Goal: Task Accomplishment & Management: Complete application form

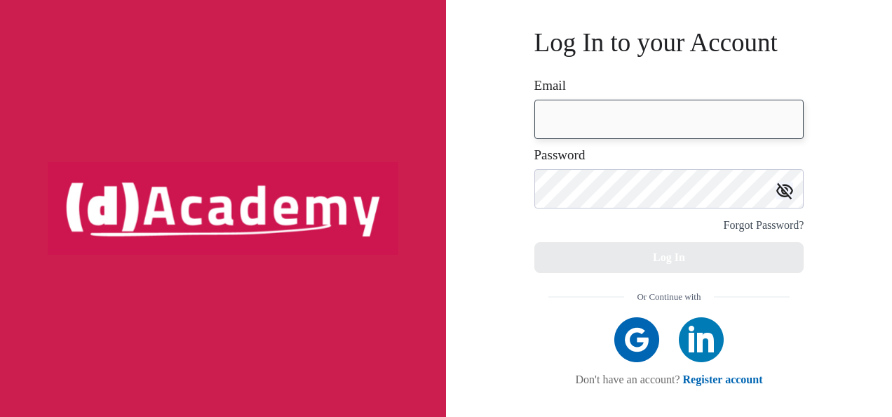
click at [595, 129] on input "email" at bounding box center [669, 119] width 270 height 39
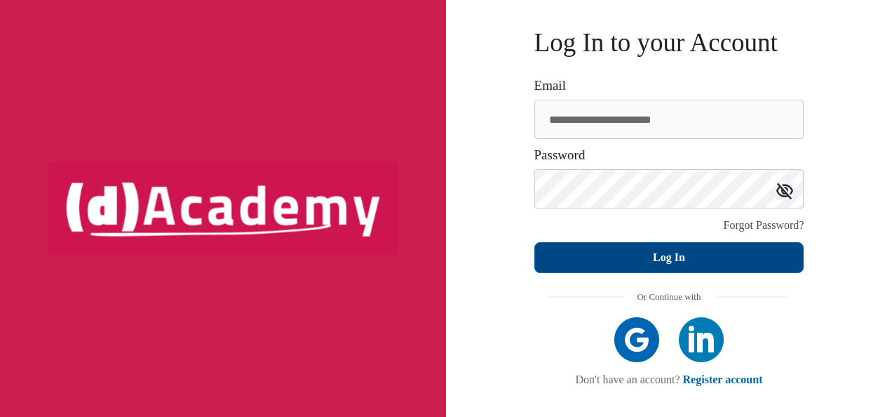
click at [685, 250] on button "Log In" at bounding box center [669, 257] width 270 height 31
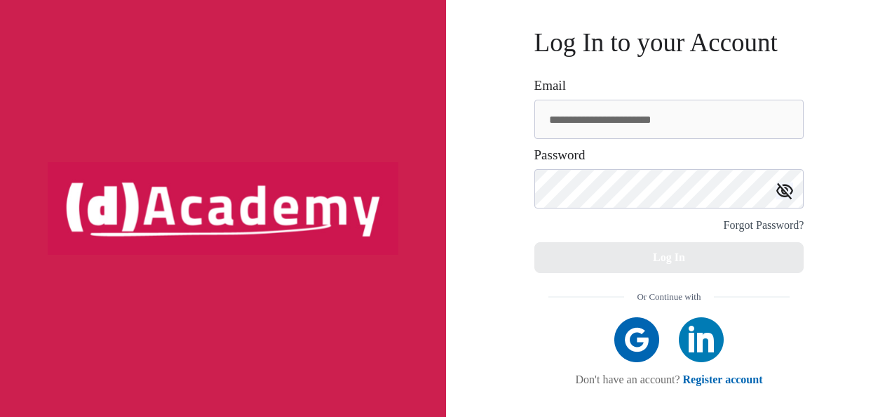
click at [787, 186] on img at bounding box center [784, 190] width 17 height 17
click at [719, 94] on div "**********" at bounding box center [669, 107] width 270 height 62
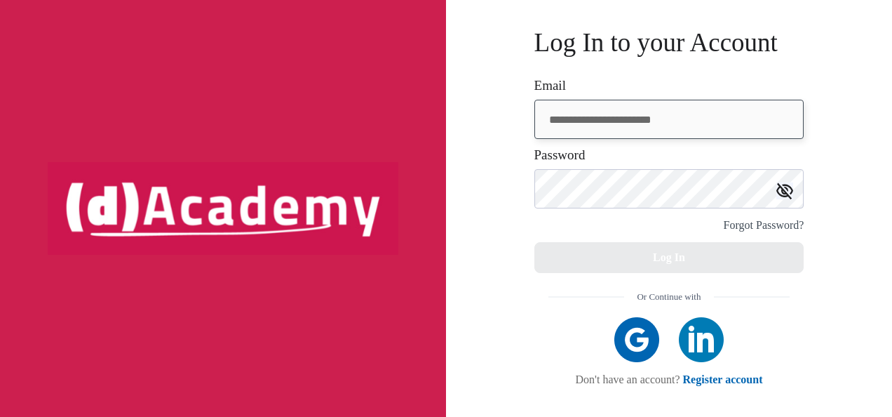
click at [705, 114] on input "**********" at bounding box center [669, 119] width 270 height 39
type input "**********"
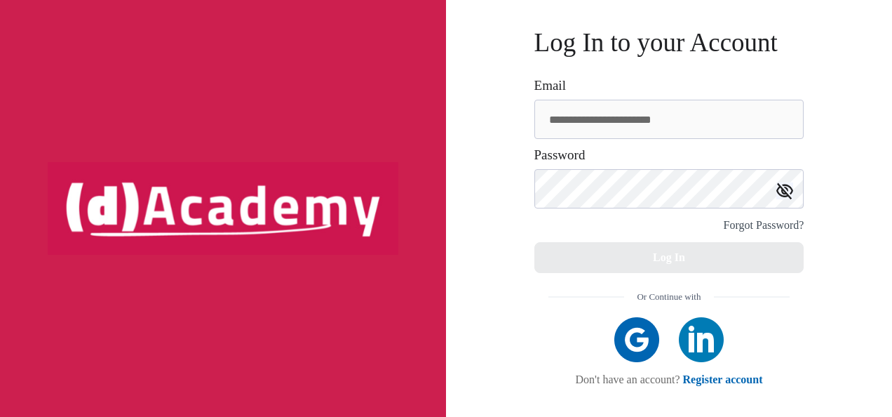
click at [454, 229] on div "**********" at bounding box center [669, 208] width 446 height 417
click at [736, 228] on div "Forgot Password?" at bounding box center [764, 225] width 81 height 20
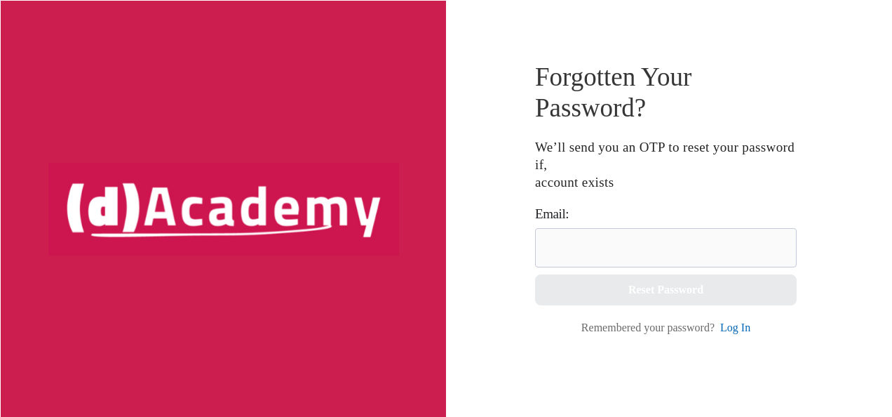
click at [582, 222] on div "Email:" at bounding box center [666, 236] width 278 height 62
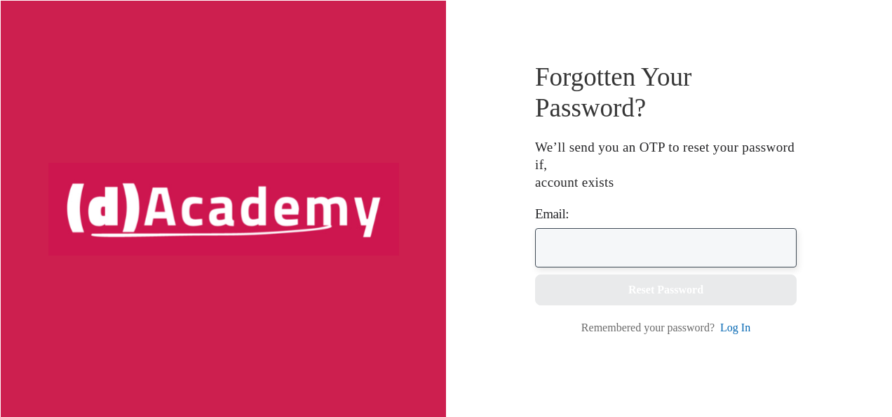
click at [585, 237] on input "email" at bounding box center [666, 247] width 262 height 39
type input "**********"
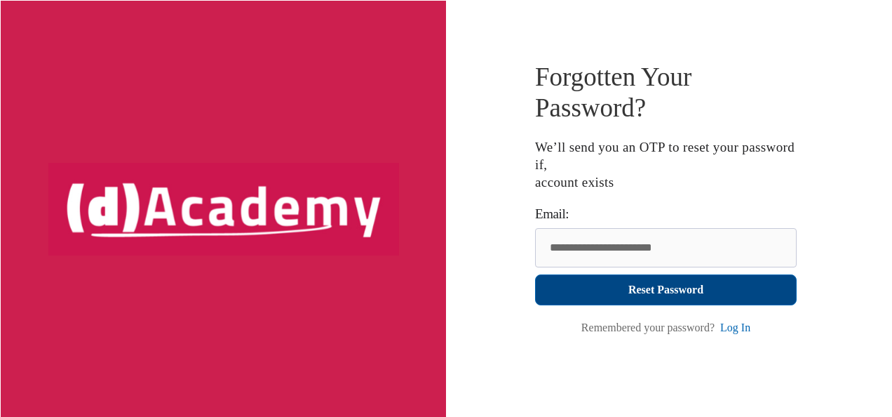
click at [609, 288] on button "Reset Password" at bounding box center [666, 289] width 262 height 31
click at [683, 297] on button "Reset Password" at bounding box center [666, 289] width 262 height 31
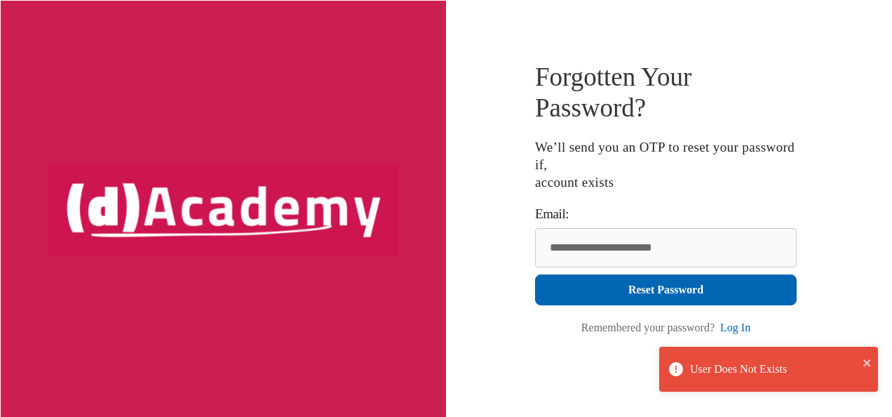
click at [739, 325] on link "Log In" at bounding box center [735, 327] width 30 height 12
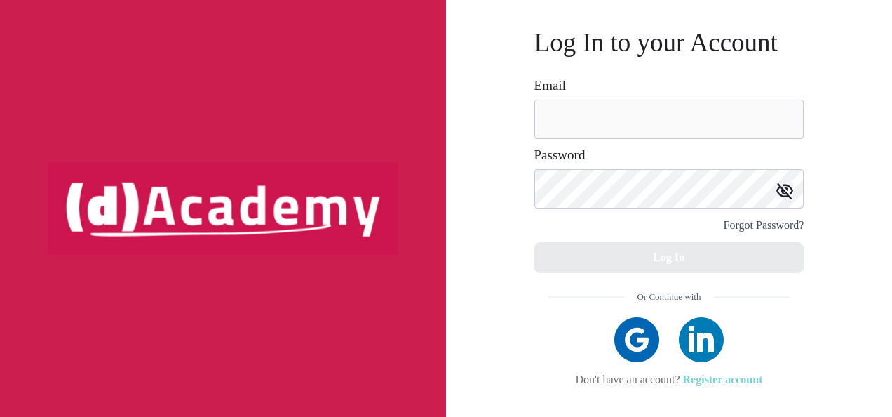
click at [740, 381] on link "Register account" at bounding box center [723, 379] width 80 height 12
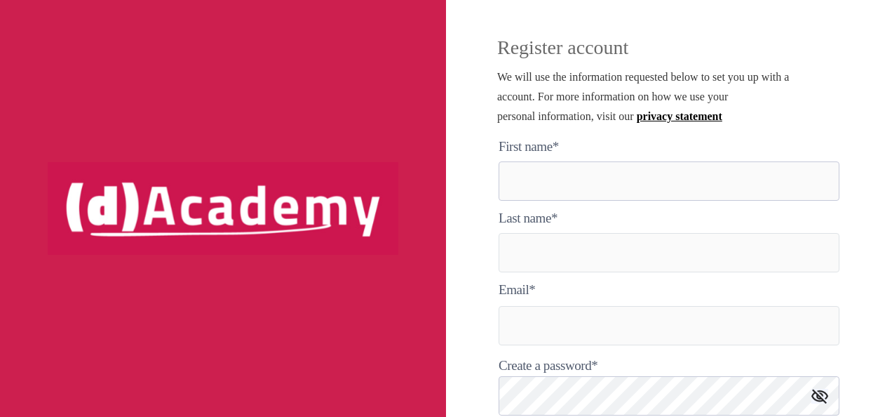
click at [558, 170] on here "text" at bounding box center [669, 180] width 341 height 39
type here "*****"
type input "*******"
type input "**********"
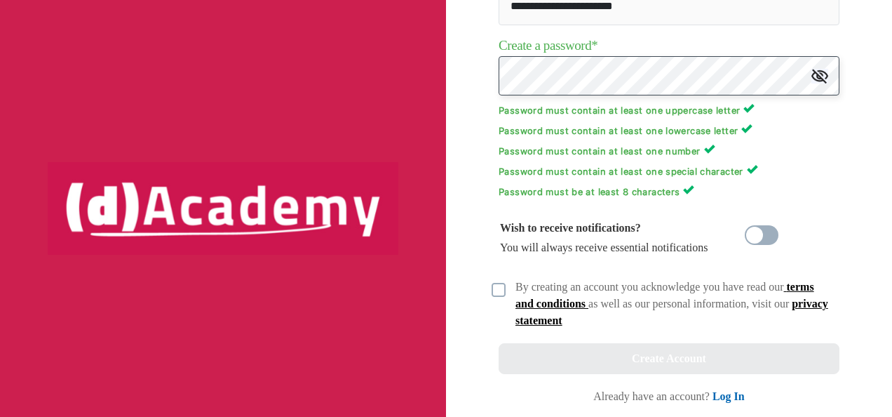
scroll to position [323, 0]
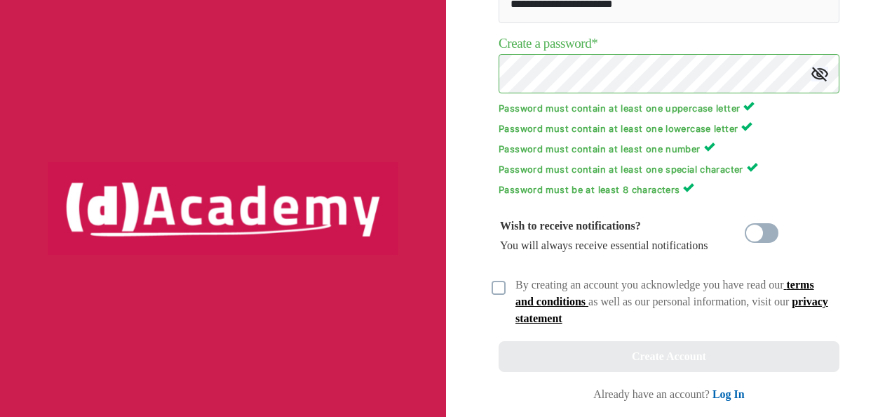
click at [755, 246] on div "Wish to receive notifications? You will always receive essential notifications" at bounding box center [639, 235] width 280 height 53
click at [756, 233] on span at bounding box center [762, 233] width 34 height 20
click at [489, 294] on div "**********" at bounding box center [669, 208] width 446 height 417
click at [502, 293] on img at bounding box center [499, 287] width 14 height 14
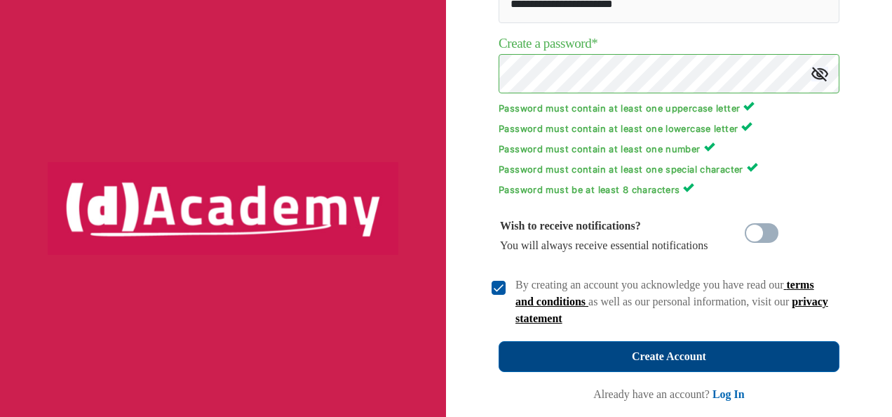
click at [583, 366] on button "Create Account" at bounding box center [669, 356] width 341 height 31
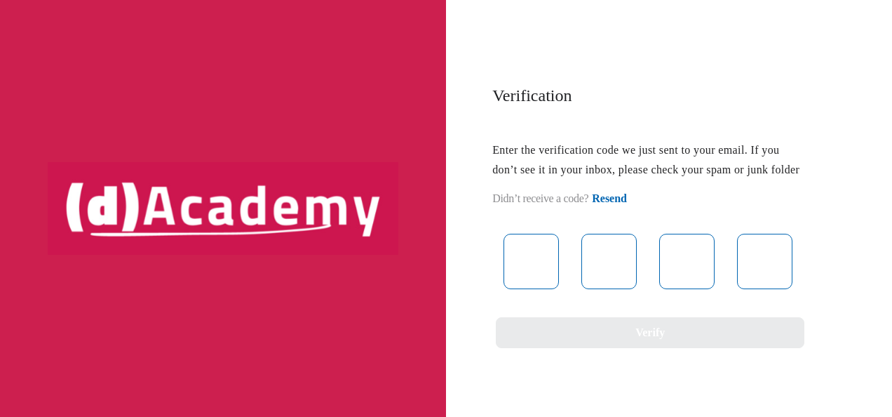
click at [573, 276] on div at bounding box center [646, 261] width 309 height 55
click at [543, 276] on input "text" at bounding box center [530, 261] width 55 height 55
paste input "*"
type input "*"
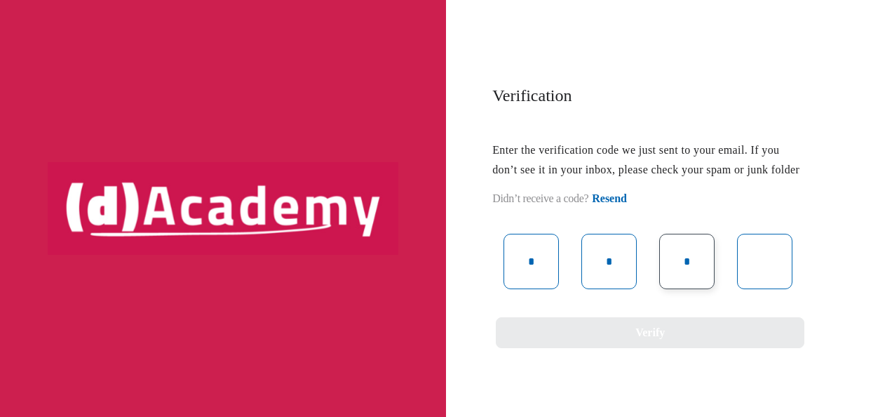
type input "*"
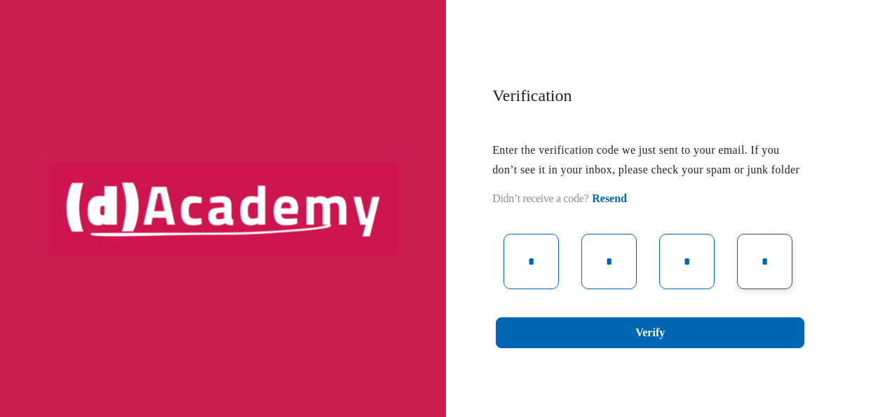
type input "*"
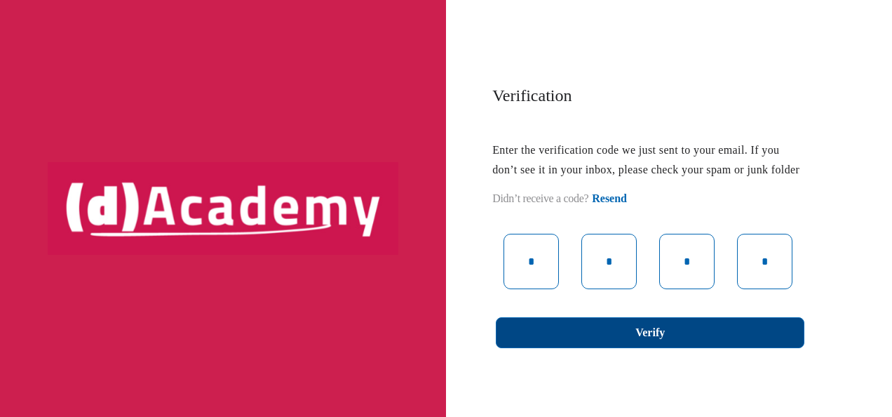
click at [724, 348] on button "Verify" at bounding box center [650, 332] width 309 height 31
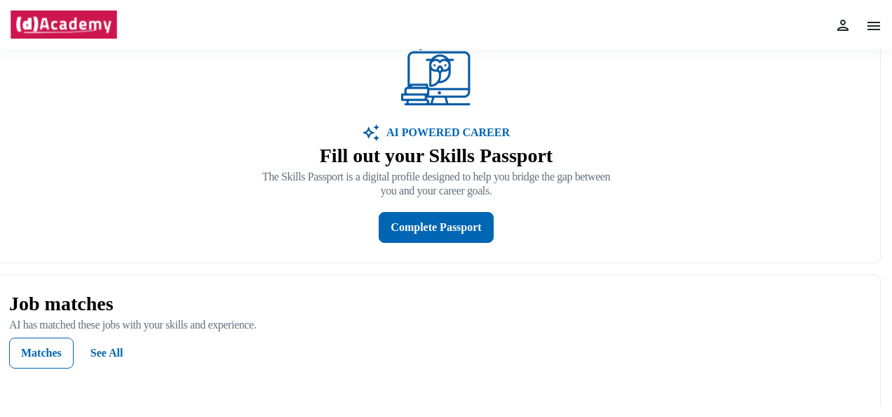
scroll to position [290, 0]
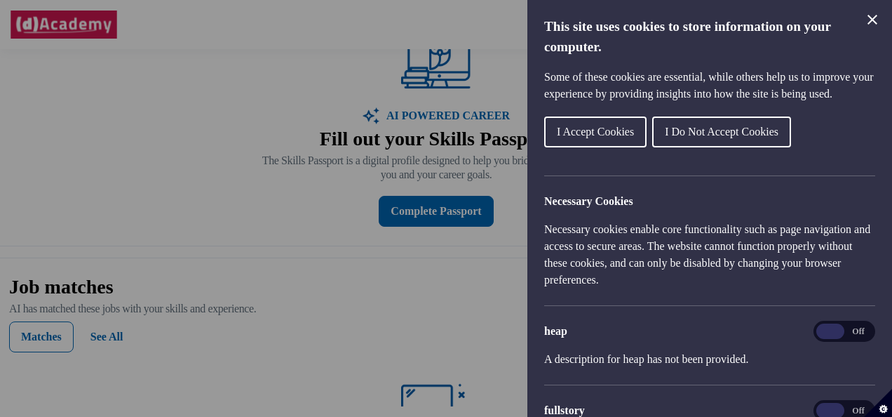
click at [496, 280] on div "Cookie preferences" at bounding box center [446, 208] width 892 height 417
click at [729, 135] on button "I Do Not Accept Cookies" at bounding box center [721, 131] width 139 height 31
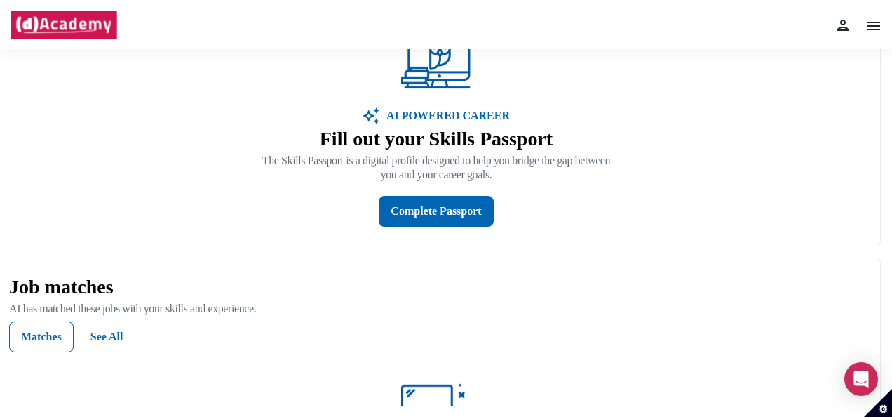
click at [407, 232] on div "Learning AI will recommend courses based on your skills and career goals. Featu…" at bounding box center [436, 77] width 888 height 338
click at [418, 208] on div "Complete Passport" at bounding box center [436, 211] width 90 height 20
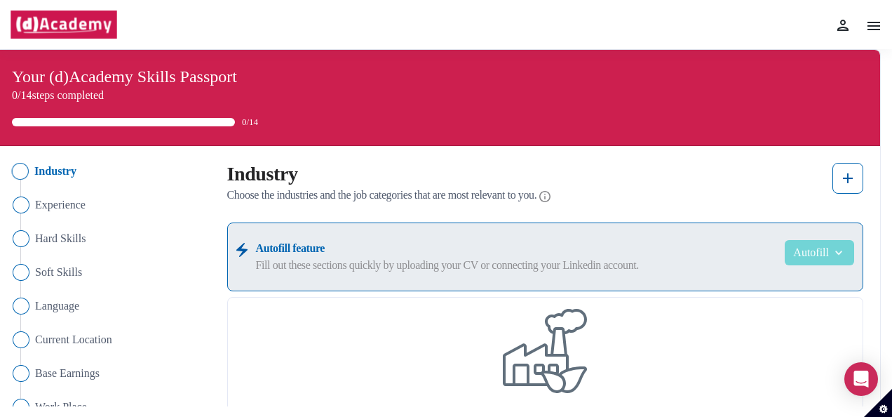
click at [819, 245] on button "Autofill" at bounding box center [819, 252] width 69 height 25
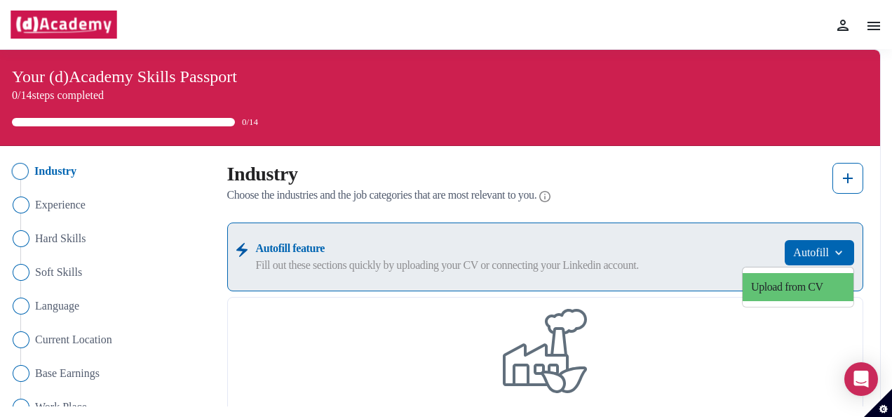
click at [807, 276] on link "Upload from CV" at bounding box center [798, 287] width 111 height 28
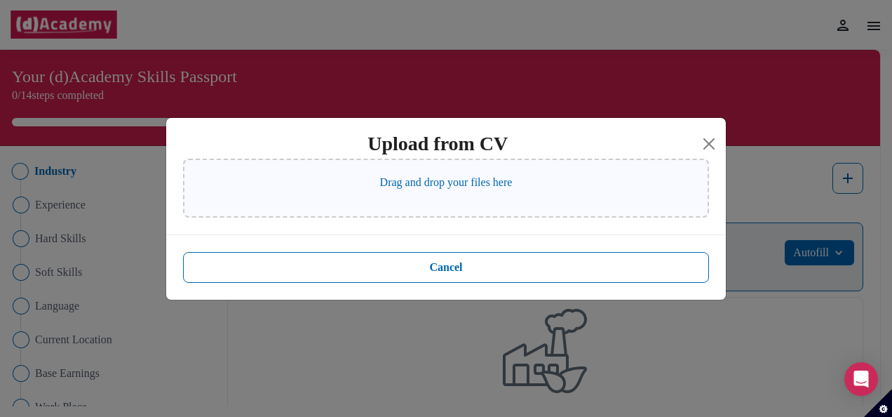
click at [496, 183] on p "Drag and drop your files here" at bounding box center [446, 182] width 133 height 17
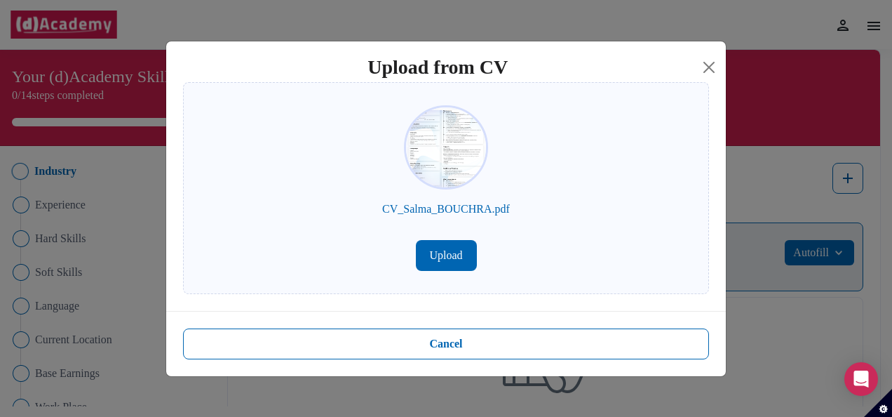
click at [450, 249] on button "Upload" at bounding box center [446, 255] width 61 height 31
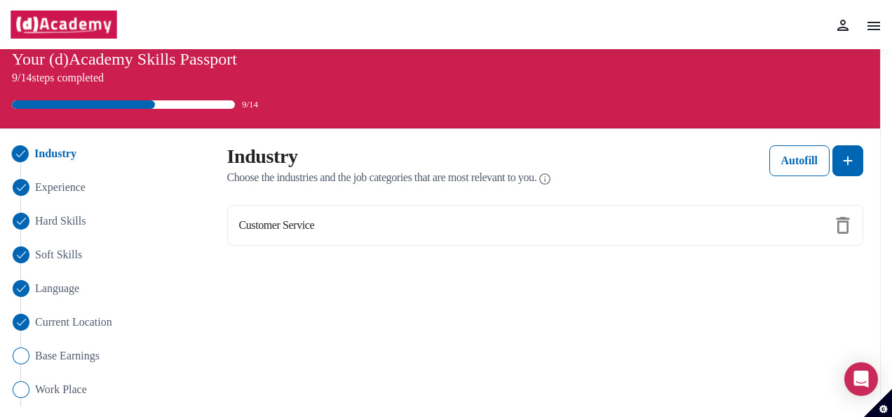
scroll to position [14, 0]
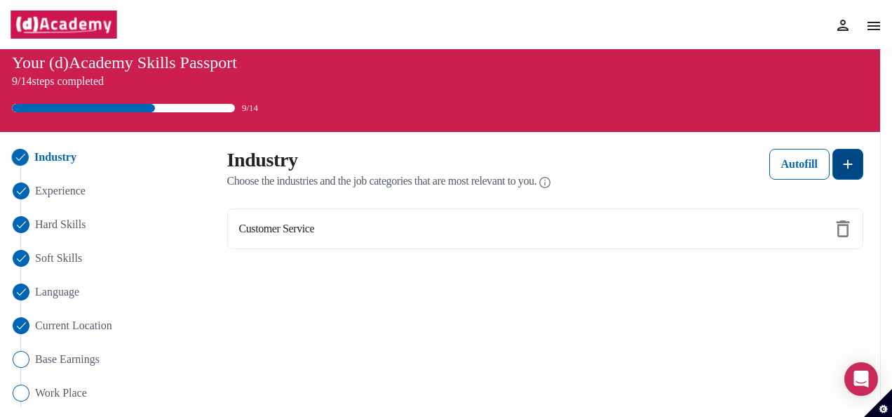
click at [837, 157] on button at bounding box center [847, 164] width 31 height 31
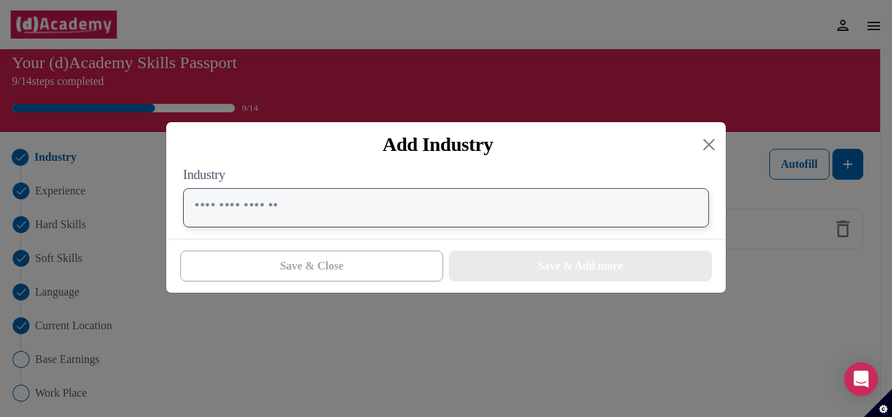
click at [507, 220] on input "text" at bounding box center [446, 207] width 526 height 39
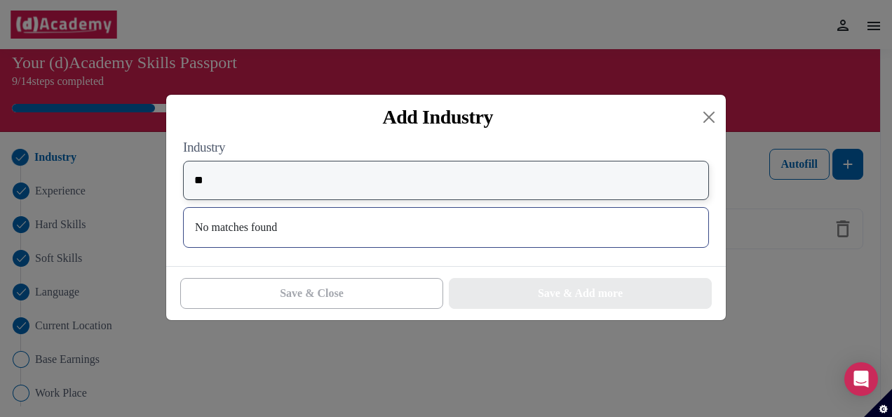
type input "*"
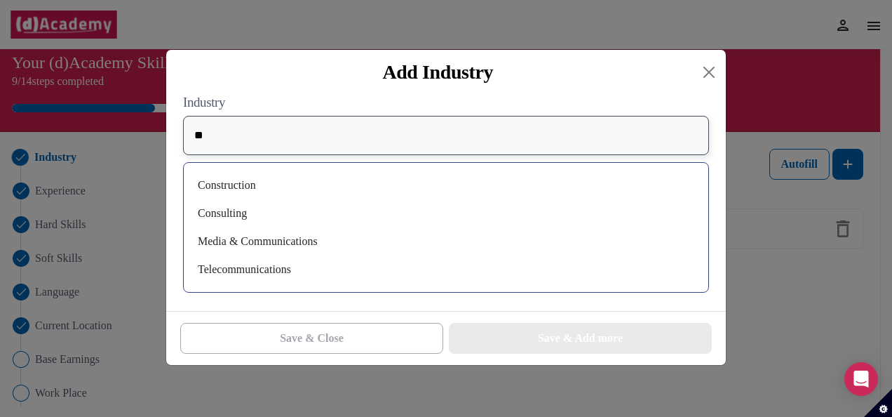
type input "*"
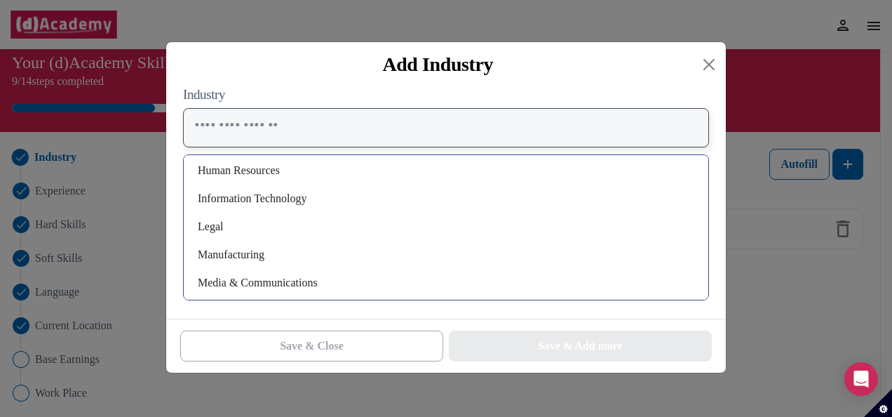
scroll to position [1134, 0]
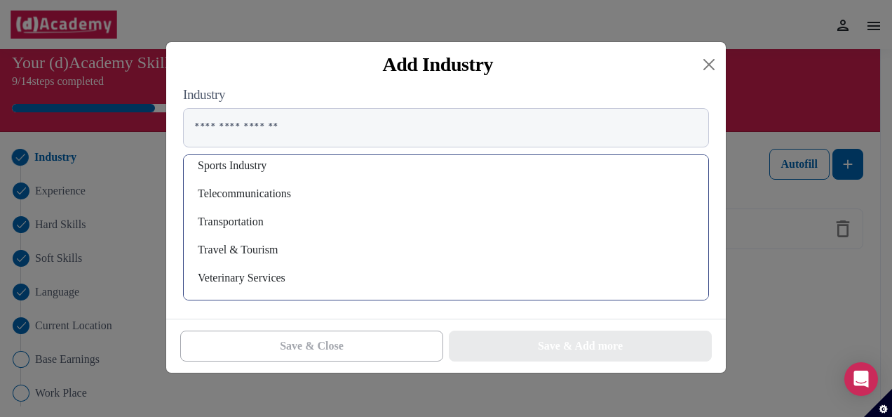
click at [262, 246] on div "Travel & Tourism" at bounding box center [446, 249] width 502 height 22
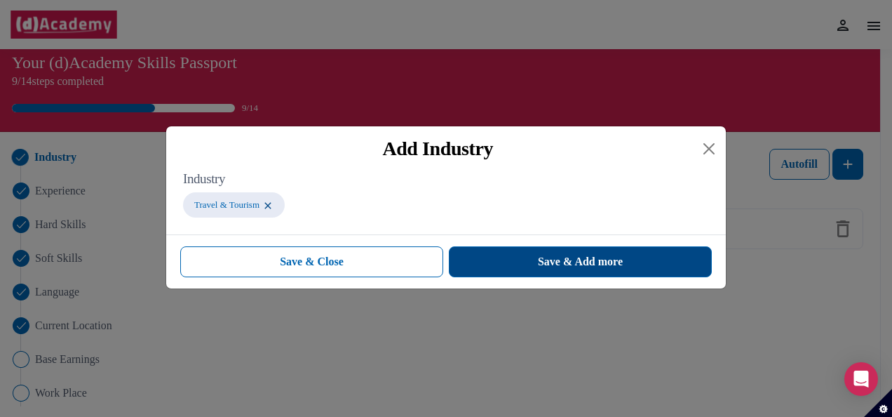
click at [509, 268] on button "Save & Add more" at bounding box center [580, 261] width 263 height 31
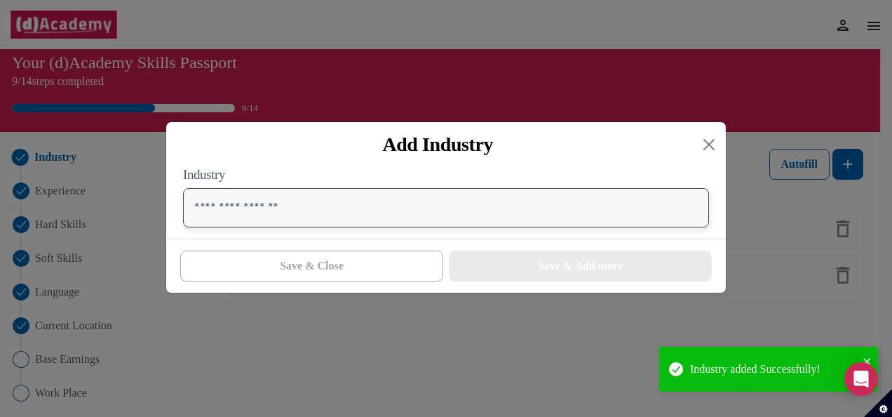
click at [295, 212] on input "text" at bounding box center [446, 207] width 526 height 39
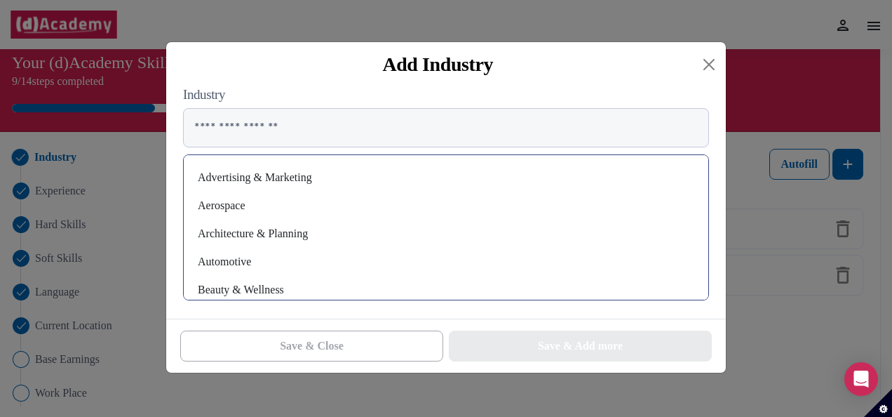
click at [248, 269] on div "Automotive" at bounding box center [446, 261] width 502 height 22
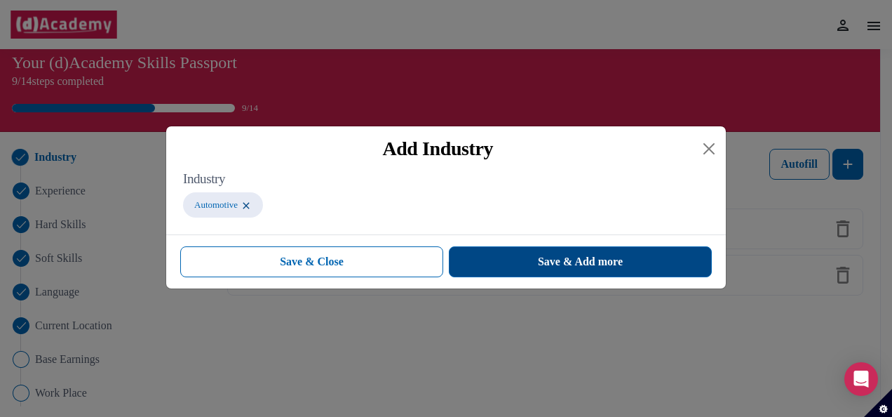
click at [538, 261] on span "Save & Add more" at bounding box center [580, 261] width 85 height 17
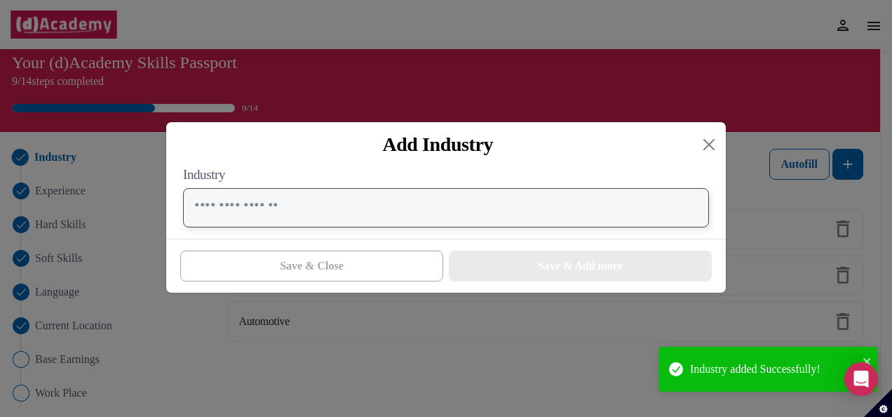
click at [395, 226] on input "text" at bounding box center [446, 207] width 526 height 39
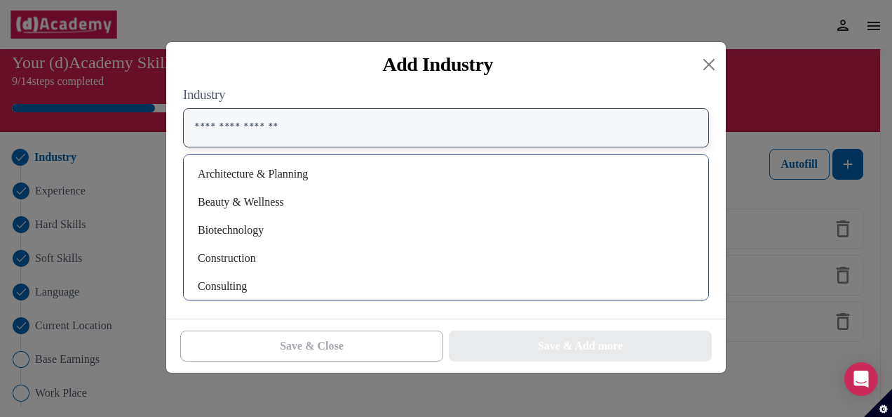
scroll to position [72, 0]
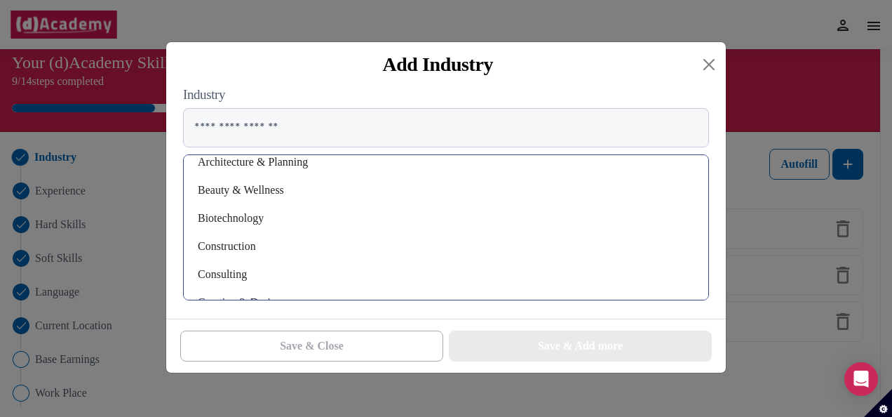
click at [255, 220] on div "Biotechnology" at bounding box center [446, 218] width 502 height 22
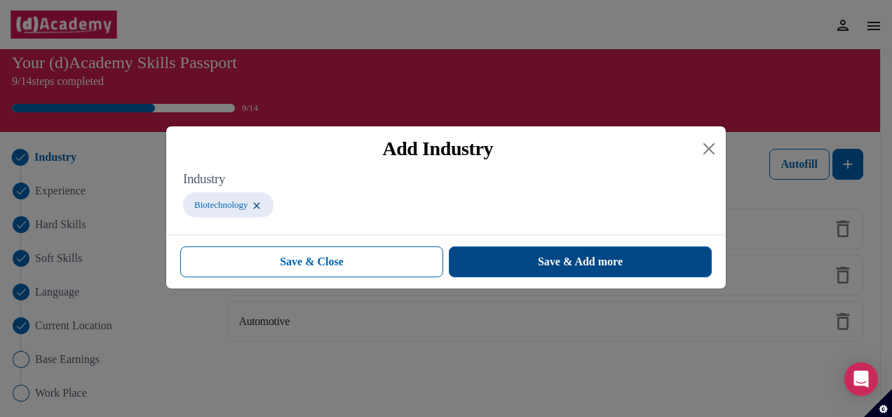
click at [560, 269] on span "Save & Add more" at bounding box center [580, 261] width 85 height 17
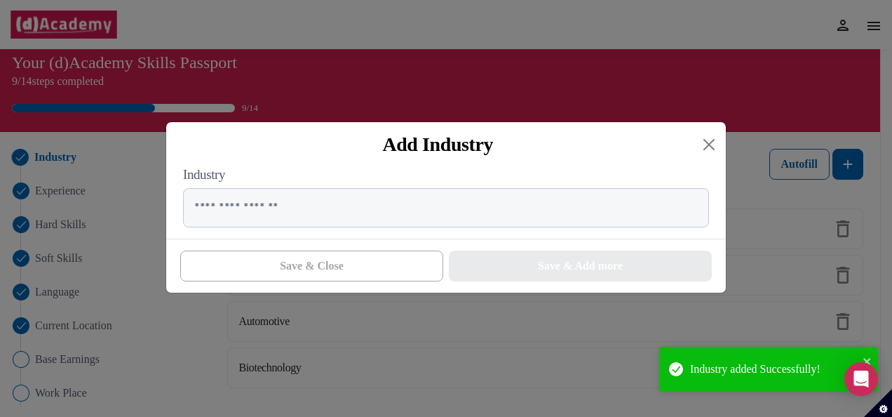
click at [459, 247] on div "Save & Close Save & Add more" at bounding box center [446, 265] width 560 height 54
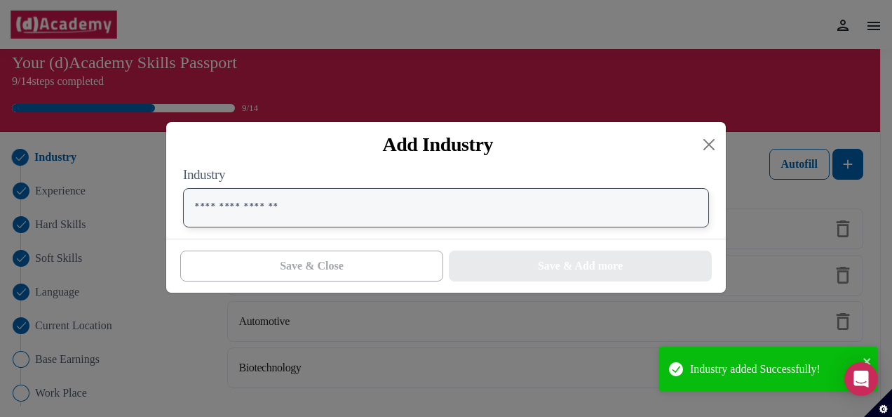
click at [436, 225] on input "text" at bounding box center [446, 207] width 526 height 39
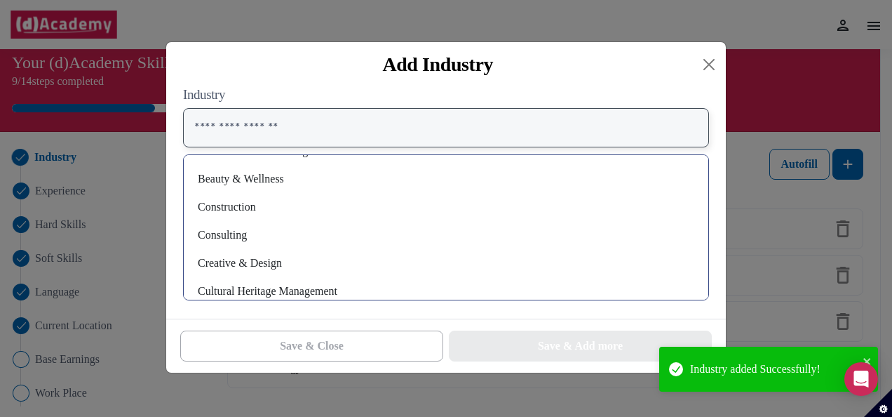
scroll to position [87, 0]
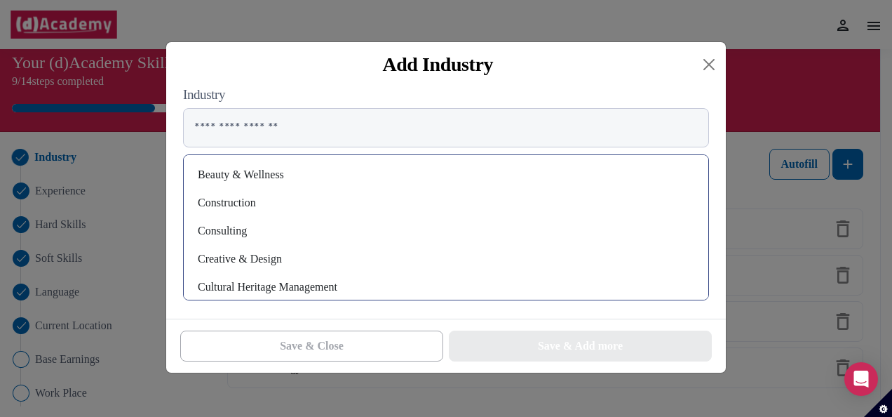
click at [234, 170] on div "Beauty & Wellness" at bounding box center [446, 174] width 502 height 22
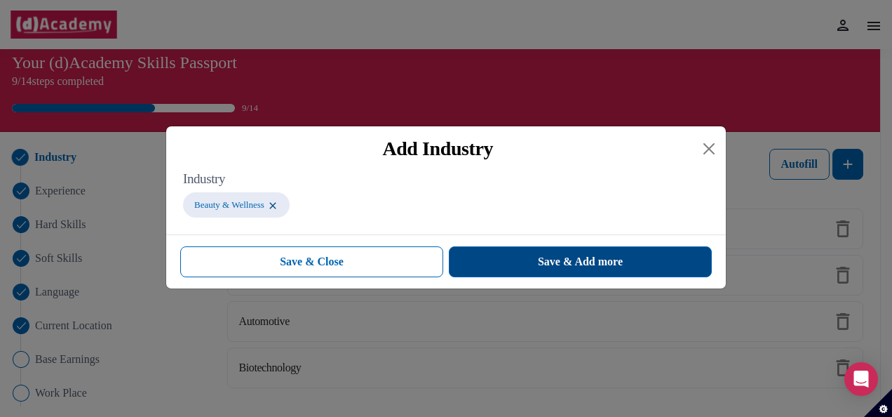
click at [538, 262] on span "Save & Add more" at bounding box center [580, 261] width 85 height 17
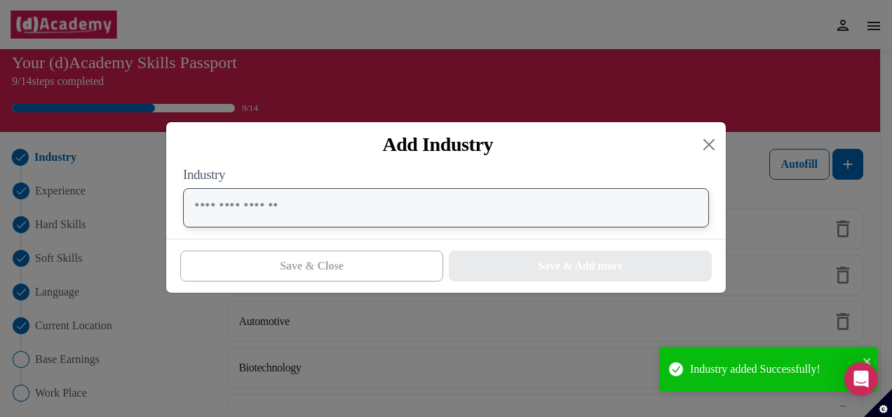
click at [309, 222] on input "text" at bounding box center [446, 207] width 526 height 39
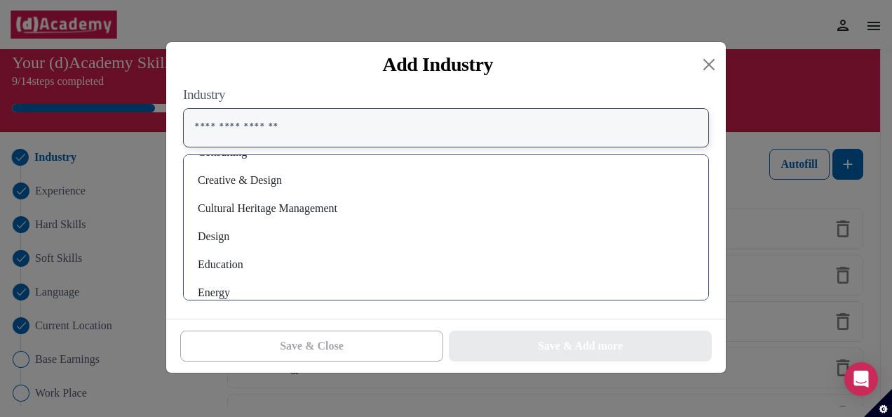
scroll to position [142, 0]
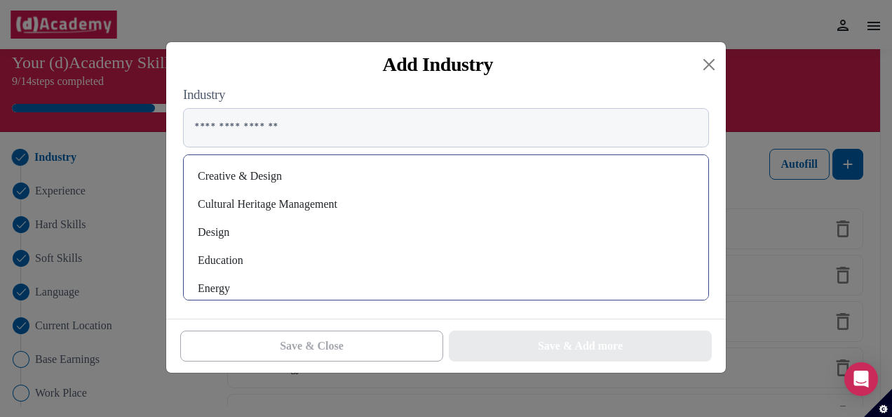
click at [290, 203] on div "Cultural Heritage Management" at bounding box center [446, 204] width 502 height 22
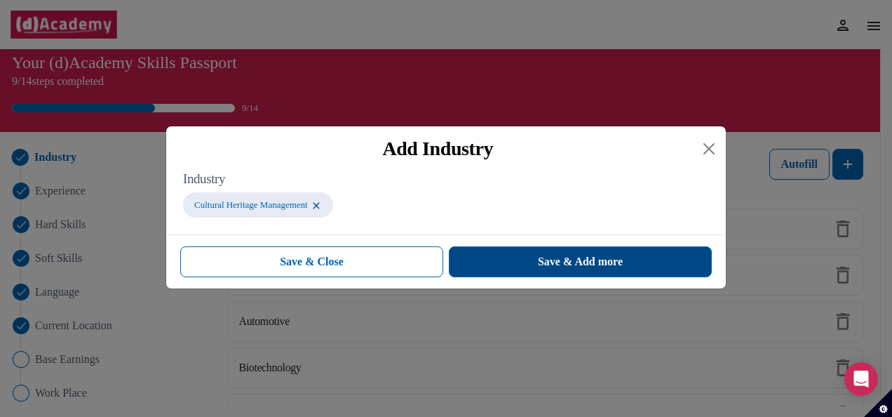
click at [525, 269] on button "Save & Add more" at bounding box center [580, 261] width 263 height 31
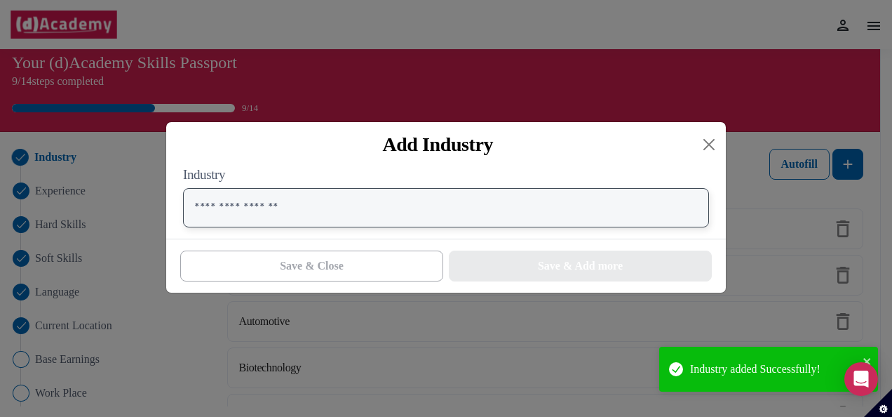
click at [365, 227] on input "text" at bounding box center [446, 207] width 526 height 39
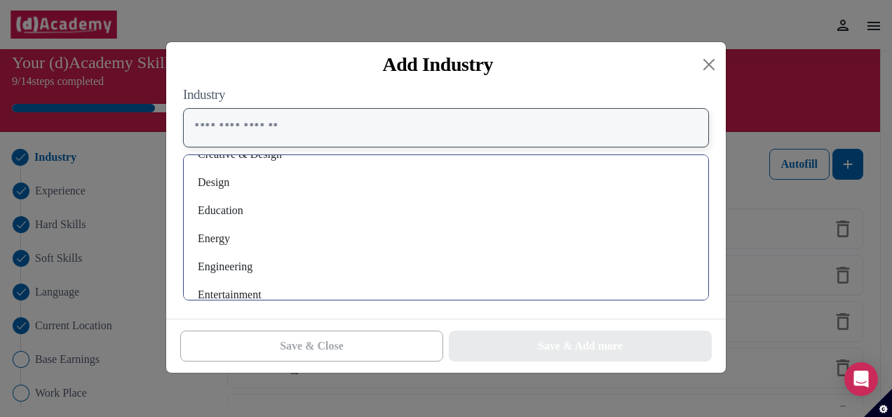
scroll to position [170, 0]
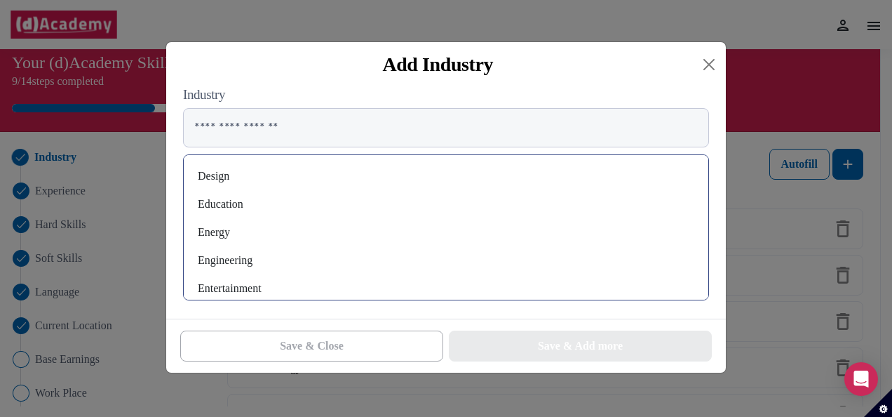
click at [224, 207] on div "Education" at bounding box center [446, 204] width 502 height 22
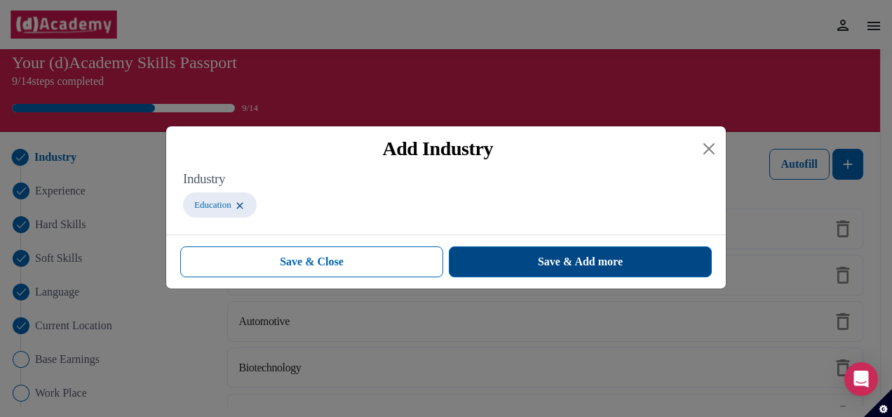
click at [527, 261] on button "Save & Add more" at bounding box center [580, 261] width 263 height 31
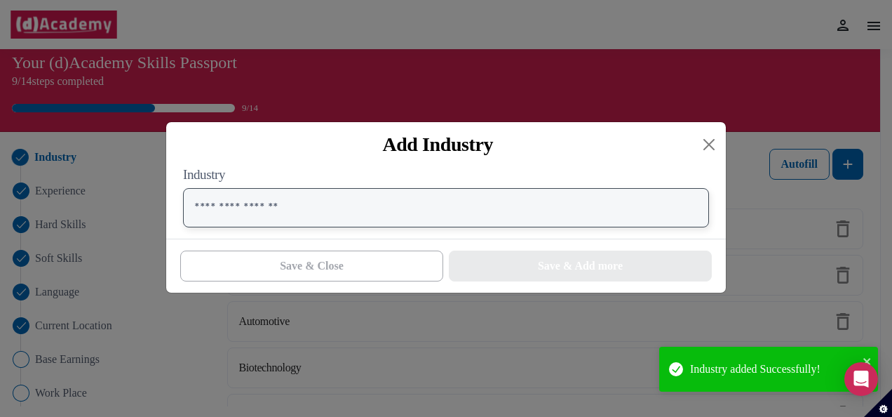
click at [446, 227] on input "text" at bounding box center [446, 207] width 526 height 39
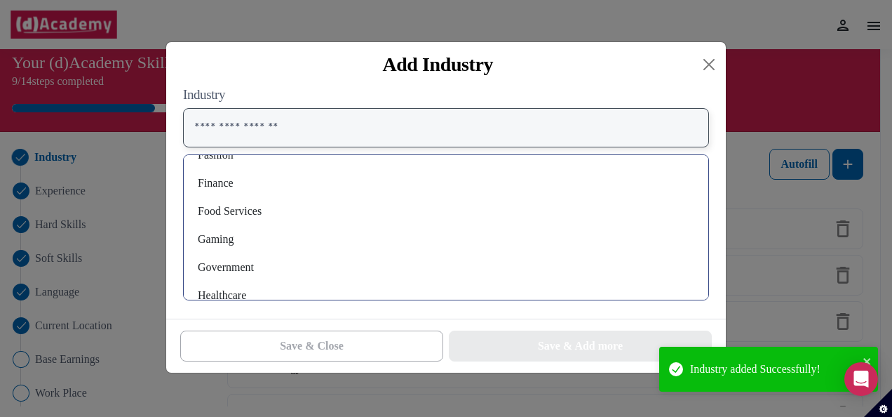
scroll to position [388, 0]
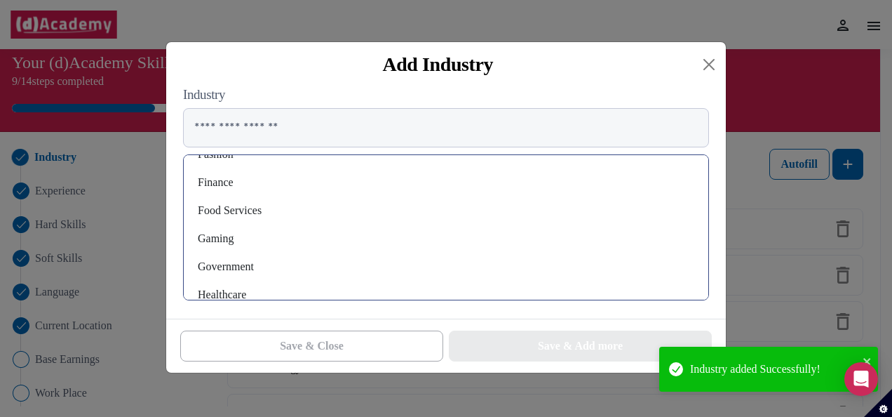
click at [236, 190] on div "Finance" at bounding box center [446, 182] width 502 height 22
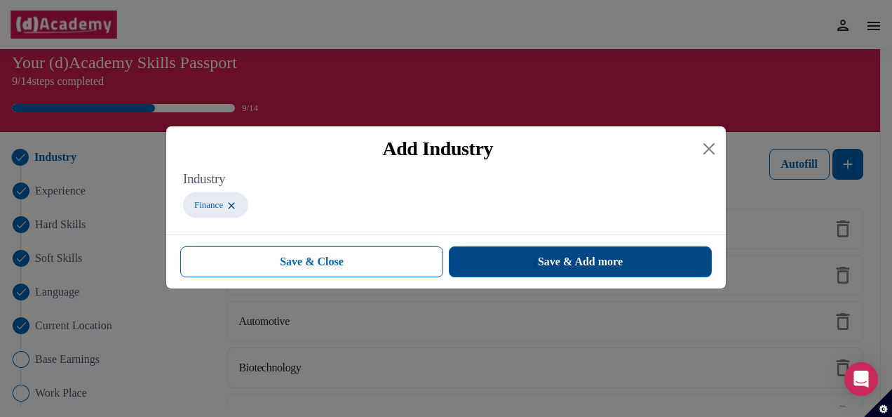
click at [525, 261] on button "Save & Add more" at bounding box center [580, 261] width 263 height 31
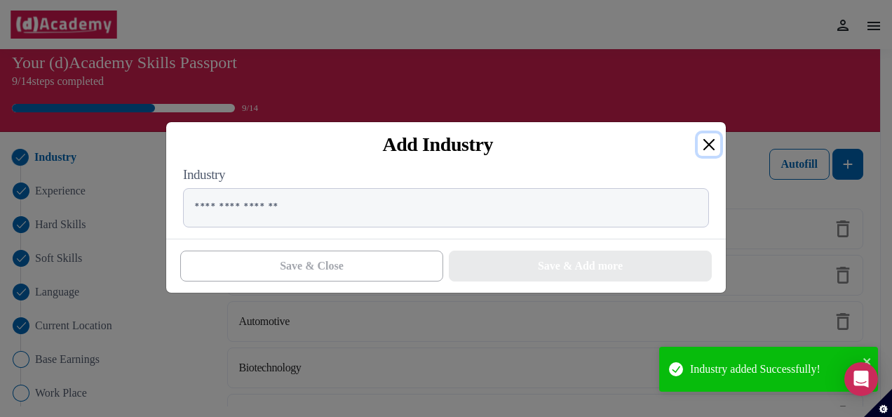
click at [711, 147] on button "Close" at bounding box center [709, 144] width 22 height 22
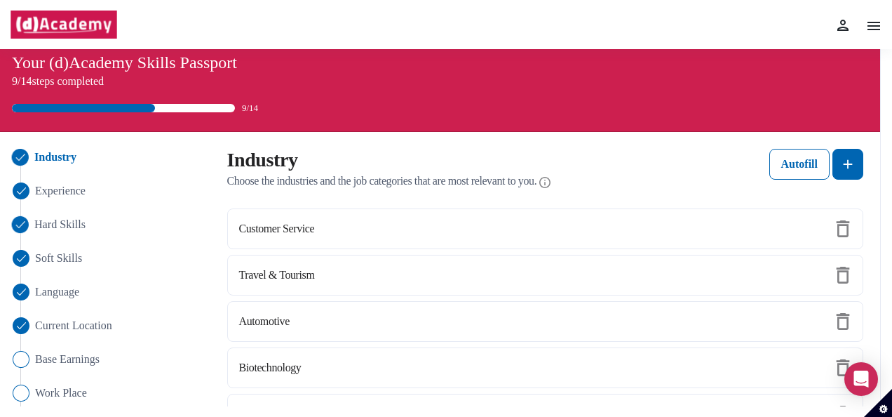
click at [72, 225] on span "Hard Skills" at bounding box center [59, 224] width 51 height 17
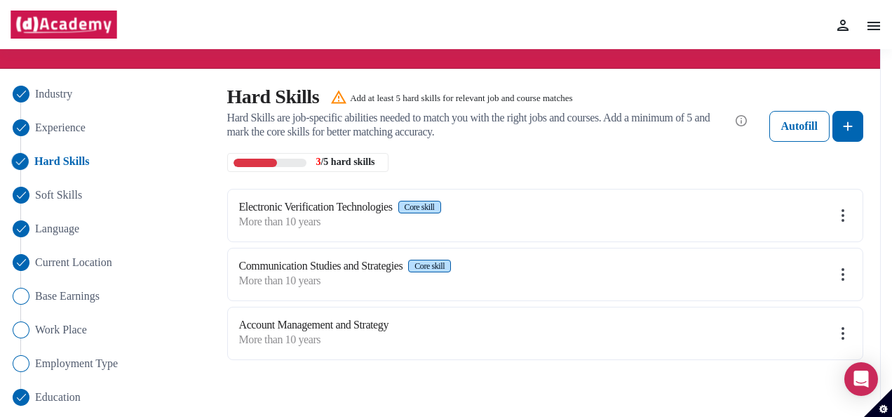
scroll to position [29, 0]
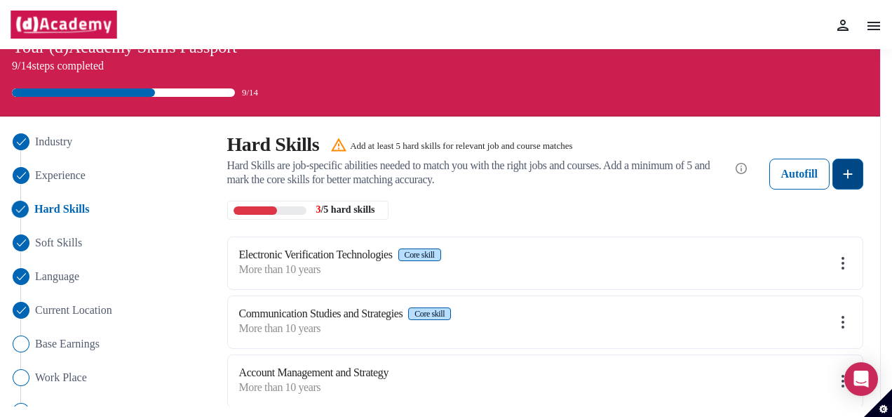
click at [858, 171] on button at bounding box center [847, 173] width 31 height 31
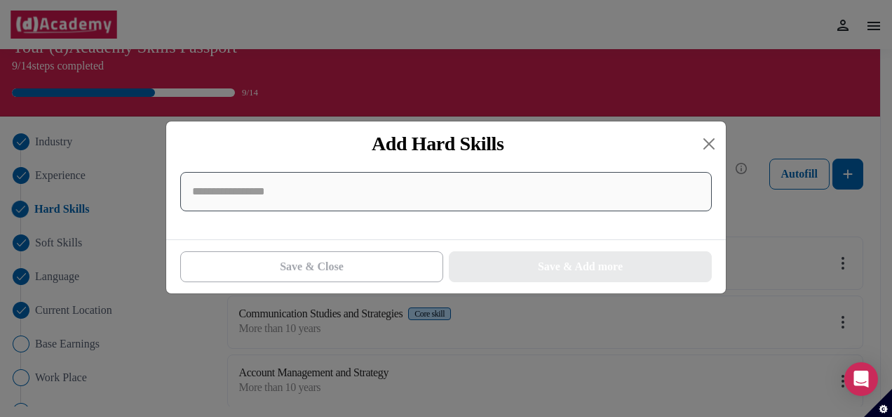
click at [532, 208] on input at bounding box center [446, 191] width 532 height 39
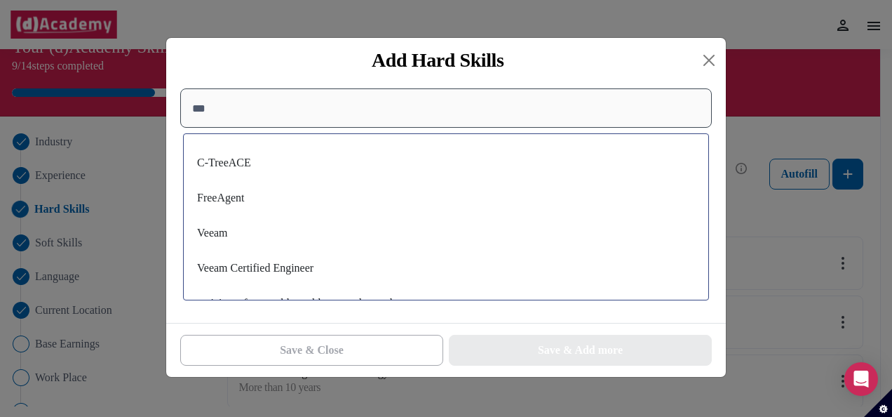
scroll to position [18, 0]
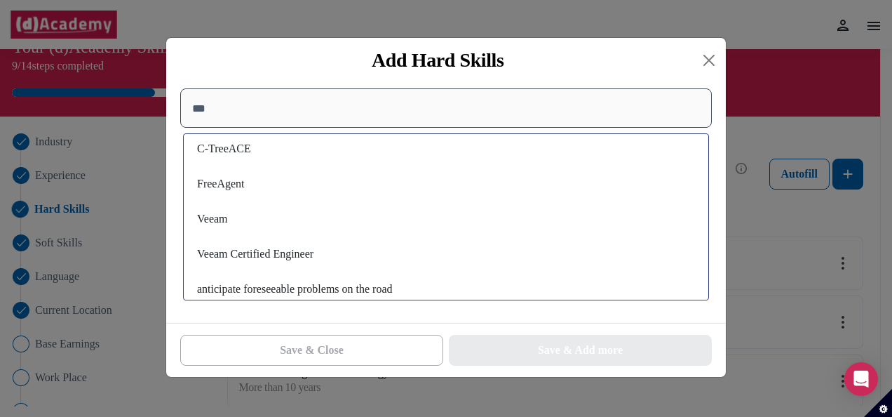
click at [520, 112] on input "***" at bounding box center [446, 107] width 532 height 39
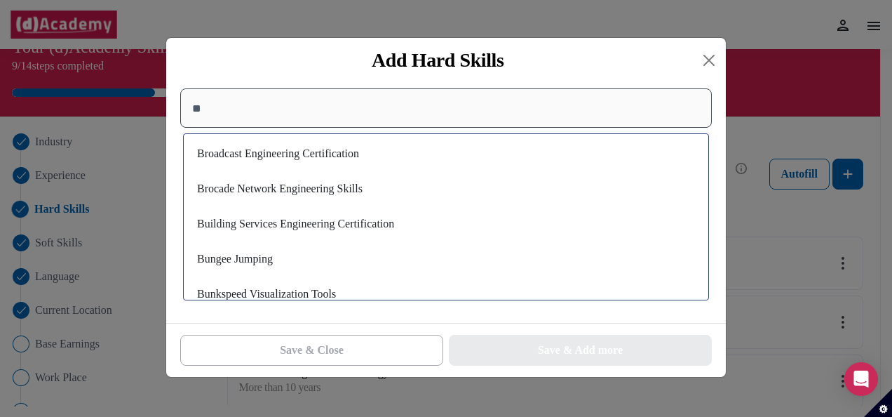
type input "*"
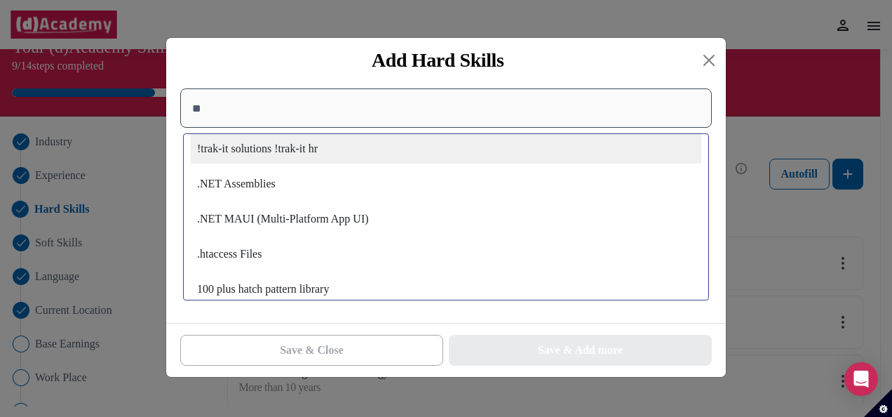
scroll to position [0, 0]
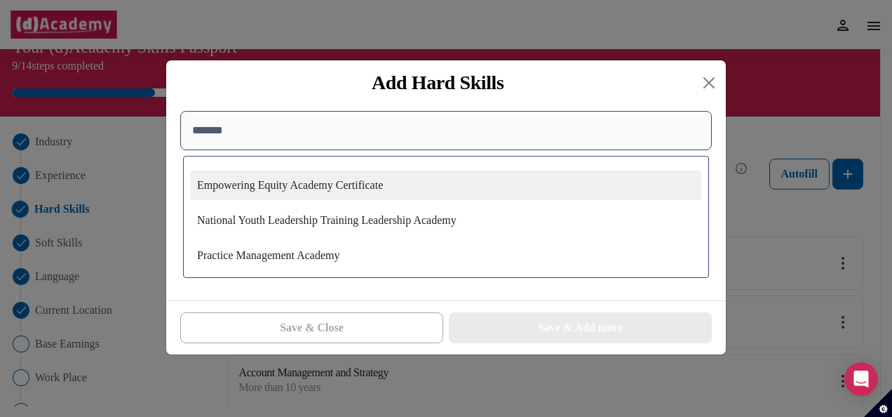
type input "*******"
click at [460, 187] on div "Empowering Equity Academy Certificate" at bounding box center [446, 184] width 510 height 29
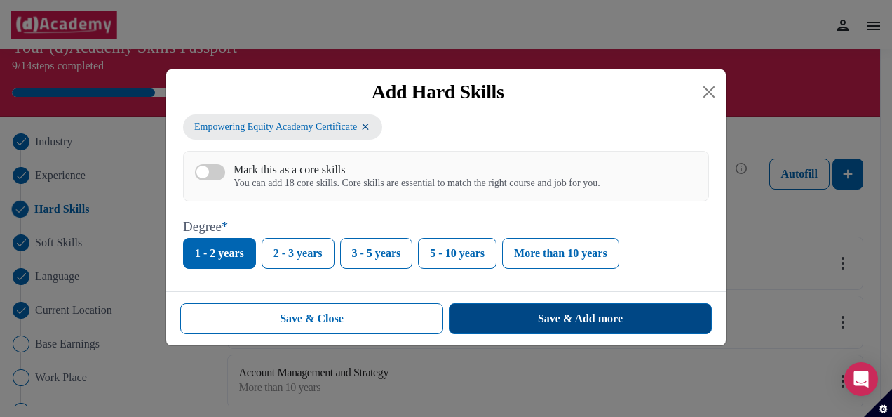
click at [526, 313] on button "Save & Add more" at bounding box center [580, 318] width 263 height 31
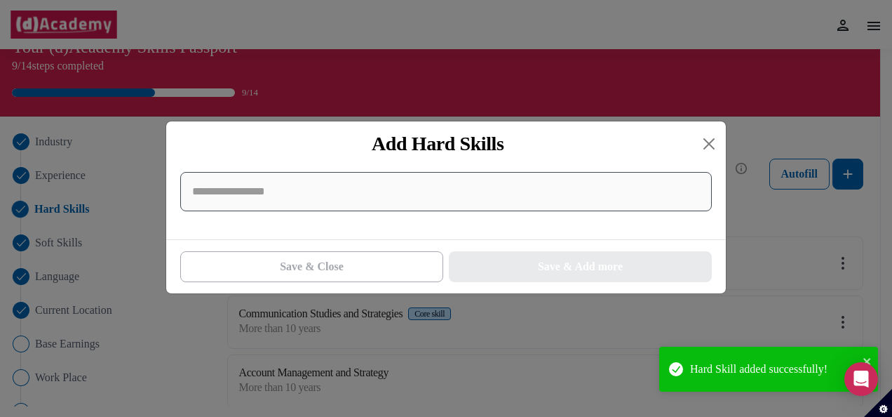
click at [479, 203] on input at bounding box center [446, 191] width 532 height 39
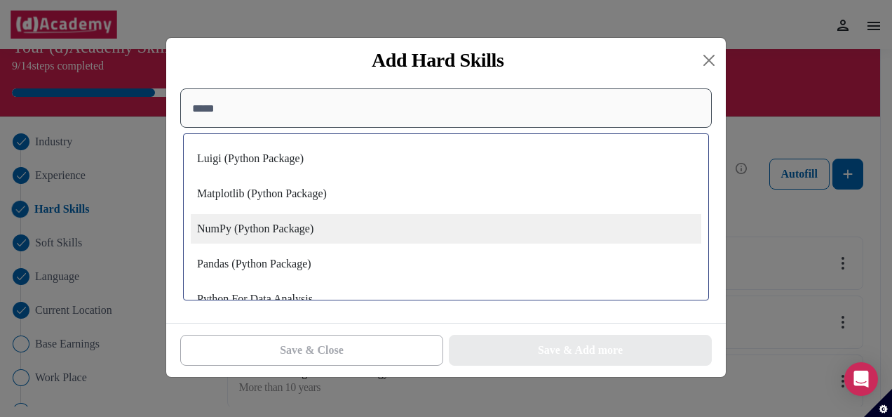
scroll to position [111, 0]
type input "*****"
click at [413, 235] on div "NumPy (Python Package)" at bounding box center [446, 226] width 510 height 29
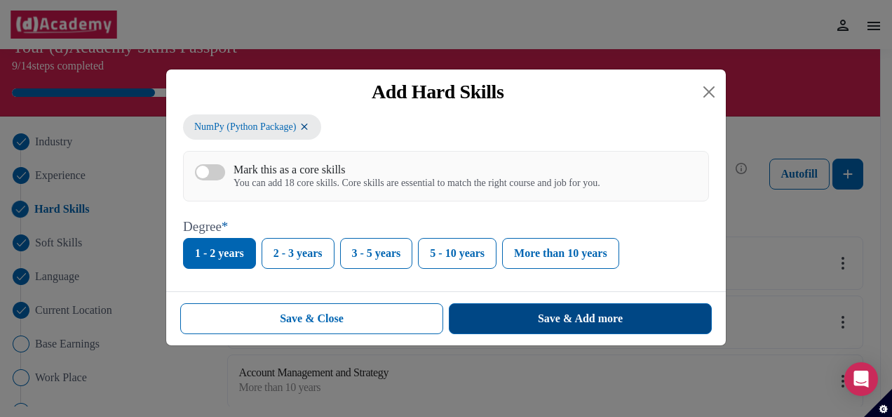
click at [509, 309] on button "Save & Add more" at bounding box center [580, 318] width 263 height 31
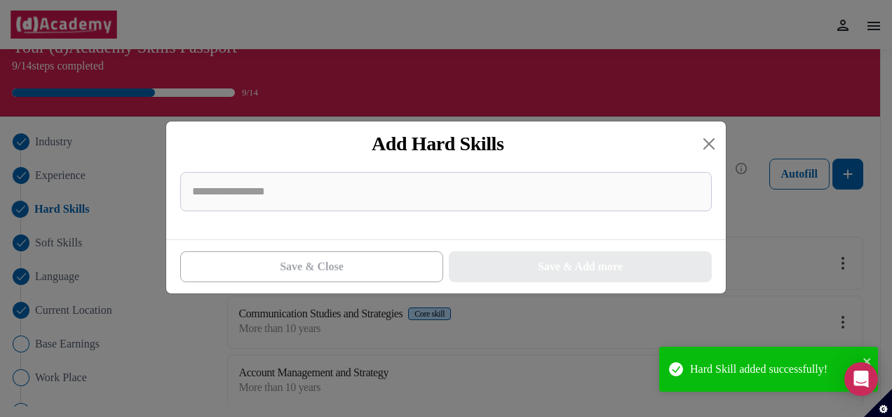
click at [294, 168] on div at bounding box center [446, 191] width 543 height 50
click at [293, 192] on input at bounding box center [446, 191] width 532 height 39
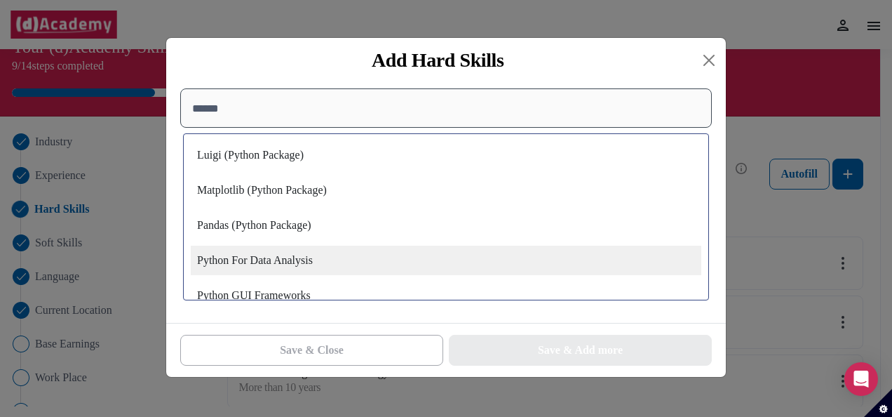
scroll to position [99, 0]
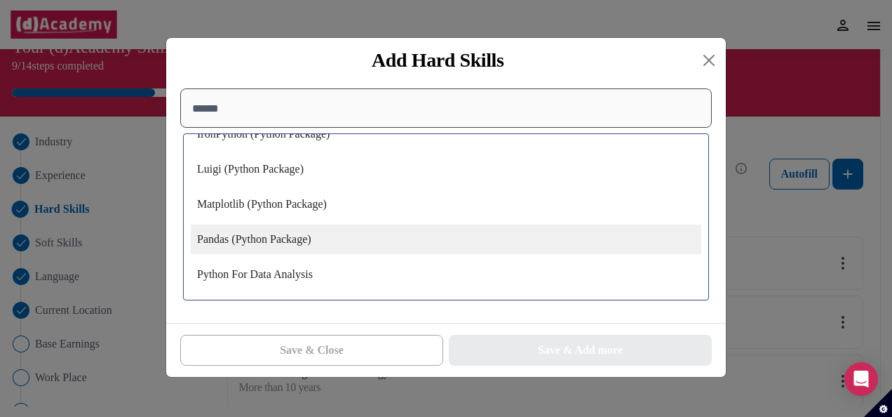
type input "******"
click at [278, 237] on div "Pandas (Python Package)" at bounding box center [446, 238] width 510 height 29
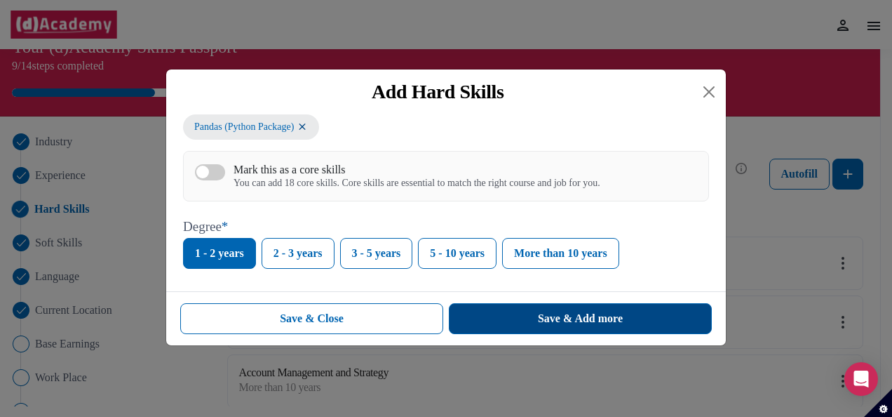
click at [525, 313] on button "Save & Add more" at bounding box center [580, 318] width 263 height 31
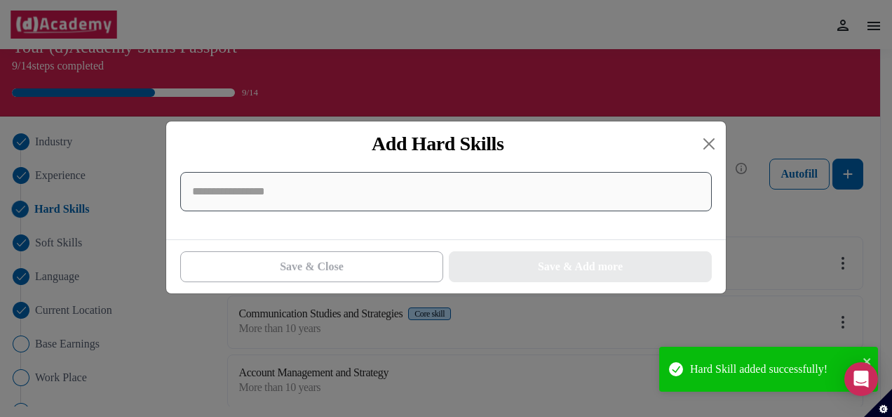
click at [349, 198] on input at bounding box center [446, 191] width 532 height 39
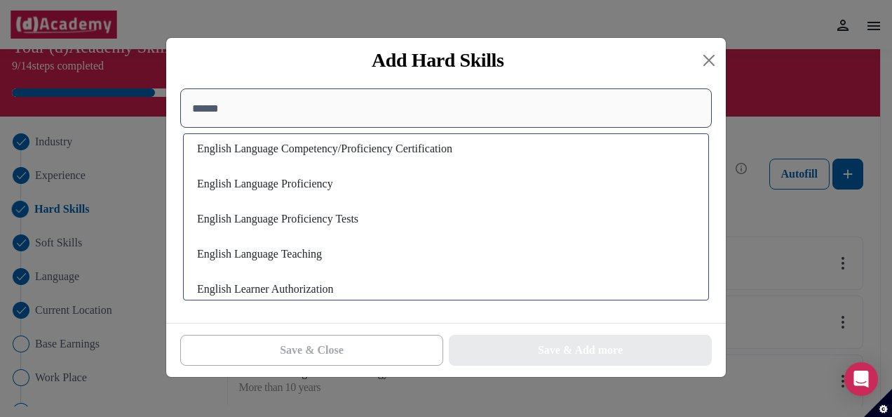
scroll to position [14, 0]
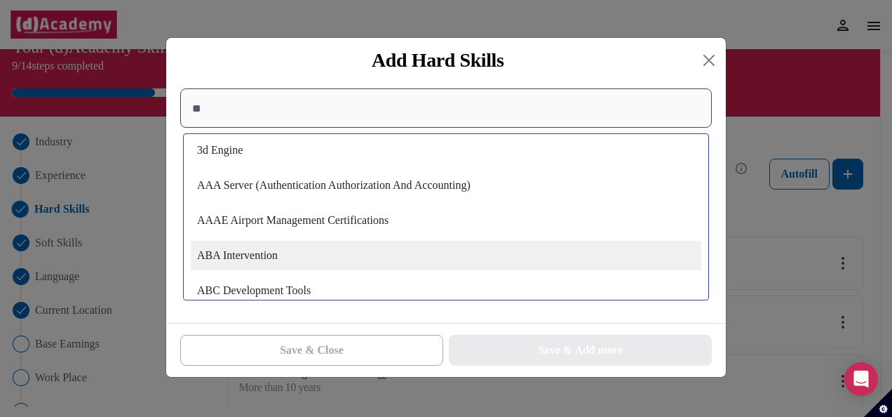
type input "*"
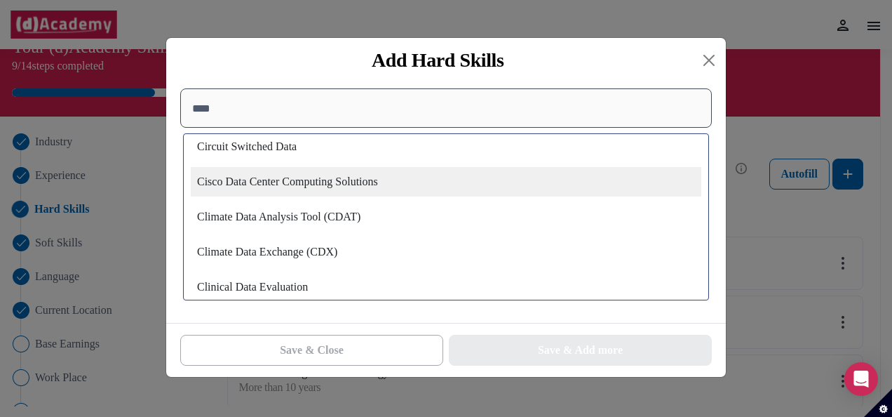
scroll to position [2331, 0]
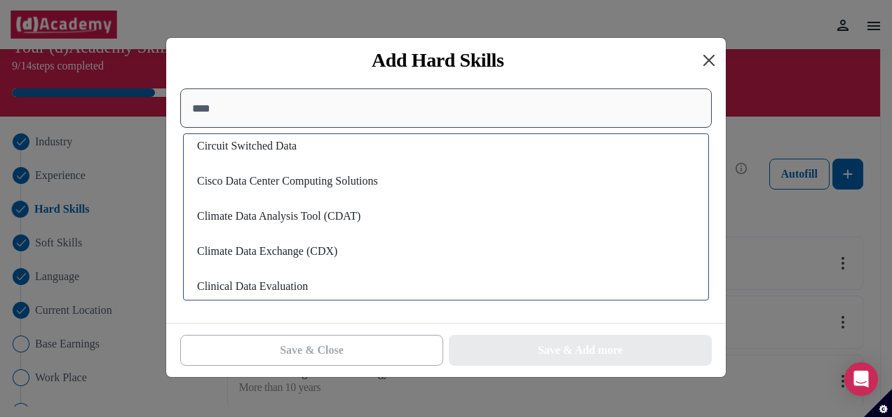
type input "****"
click at [704, 65] on button "Close" at bounding box center [709, 60] width 22 height 22
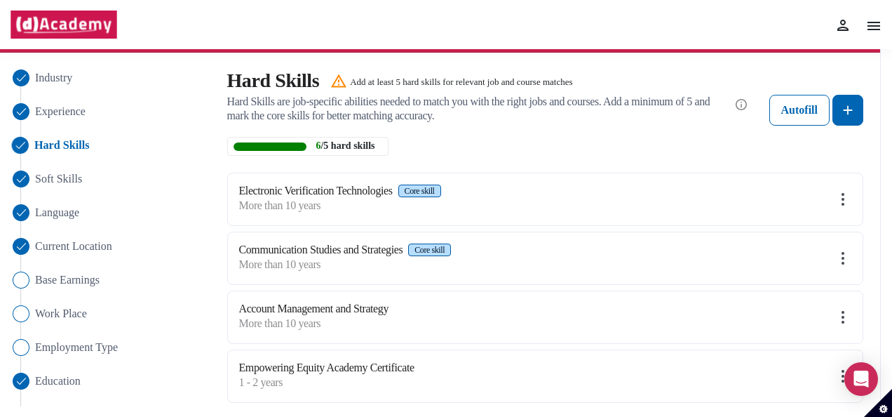
scroll to position [94, 0]
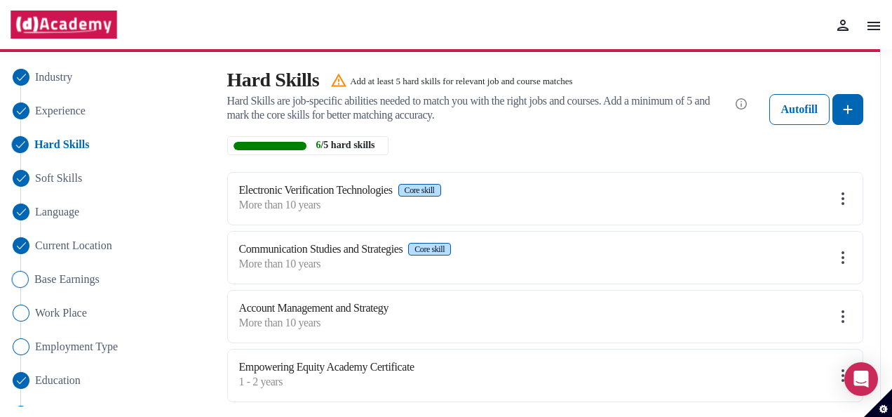
click at [93, 282] on span "Base Earnings" at bounding box center [66, 279] width 65 height 17
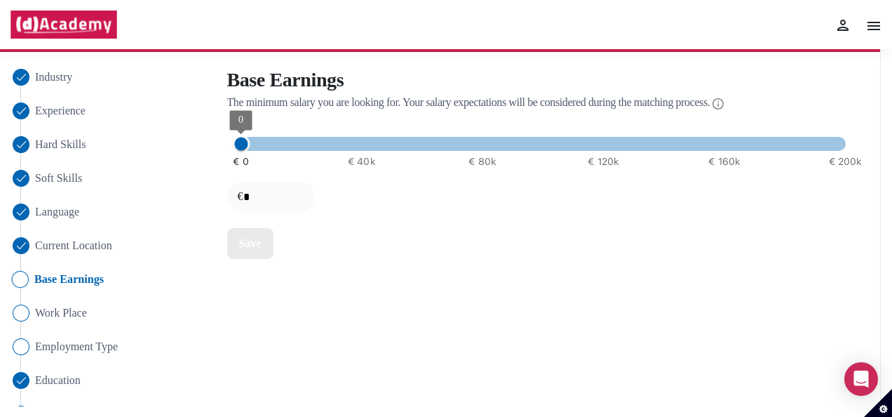
type input "****"
click at [251, 144] on span "5000" at bounding box center [257, 144] width 18 height 18
type input "*"
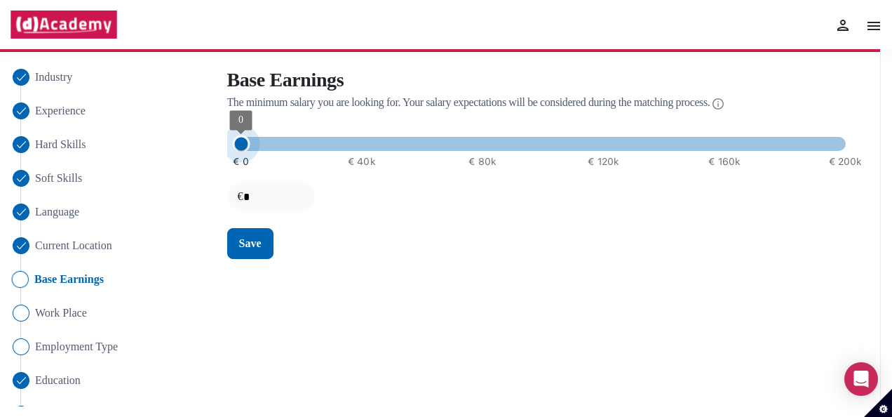
drag, startPoint x: 254, startPoint y: 137, endPoint x: 232, endPoint y: 143, distance: 22.5
click at [232, 143] on span "0" at bounding box center [241, 144] width 18 height 18
click at [250, 235] on div "Save" at bounding box center [250, 243] width 22 height 17
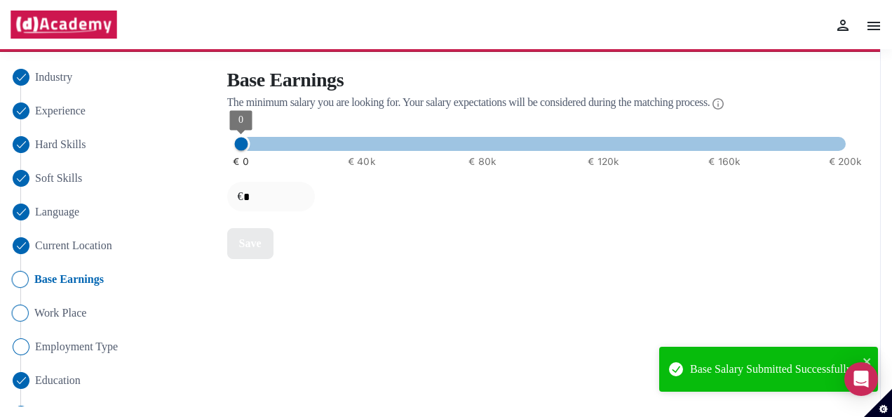
click at [79, 316] on span "Work Place" at bounding box center [60, 312] width 53 height 17
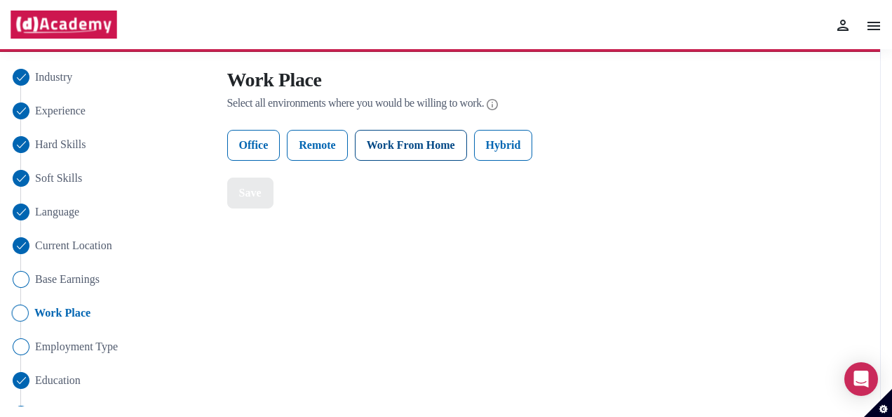
click at [401, 140] on label "Work From Home" at bounding box center [411, 145] width 112 height 31
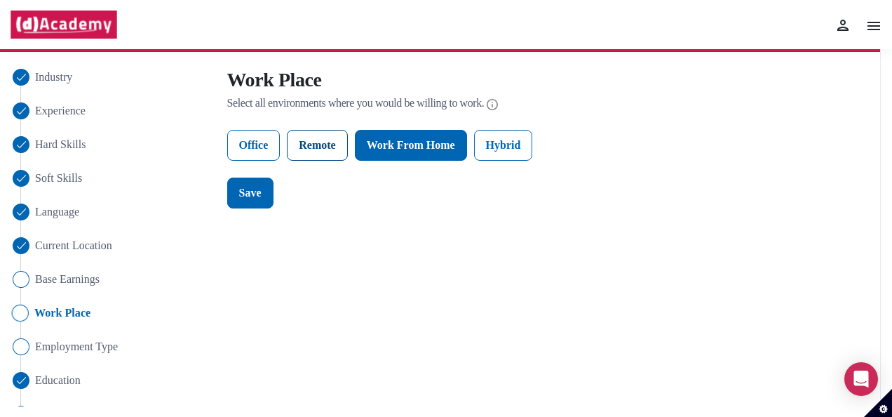
click at [341, 147] on label "Remote" at bounding box center [317, 145] width 60 height 31
click at [267, 146] on label "Office" at bounding box center [253, 145] width 53 height 31
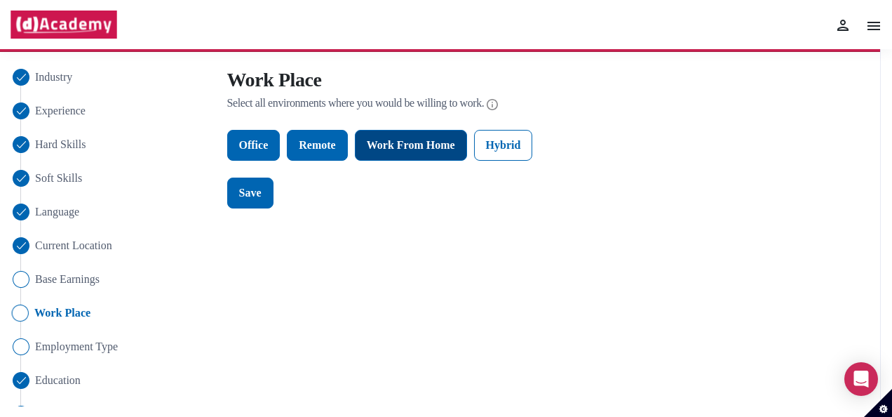
click at [466, 140] on label "Work From Home" at bounding box center [411, 145] width 112 height 31
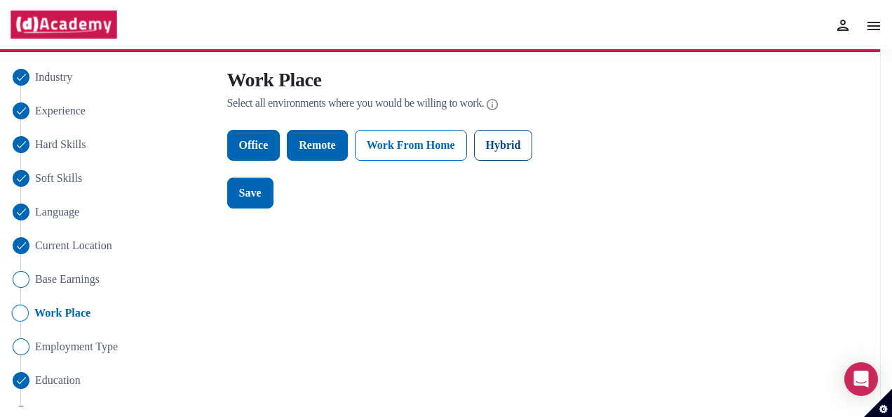
click at [515, 140] on label "Hybrid" at bounding box center [503, 145] width 59 height 31
click at [440, 142] on label "Work From Home" at bounding box center [411, 145] width 112 height 31
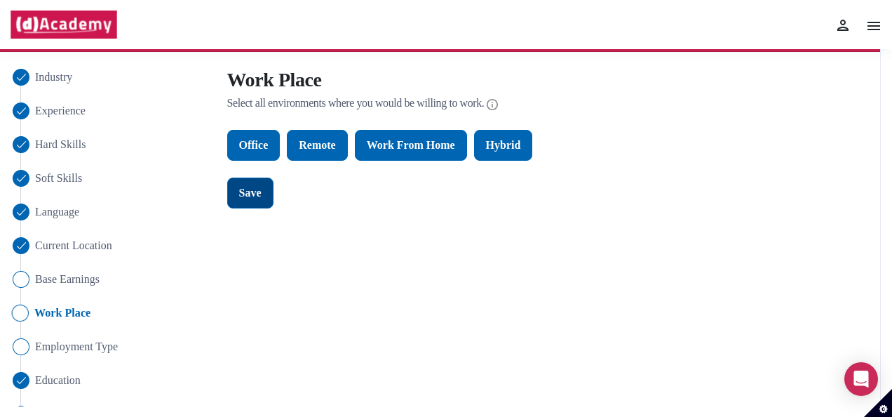
click at [247, 187] on div "Save" at bounding box center [250, 192] width 22 height 17
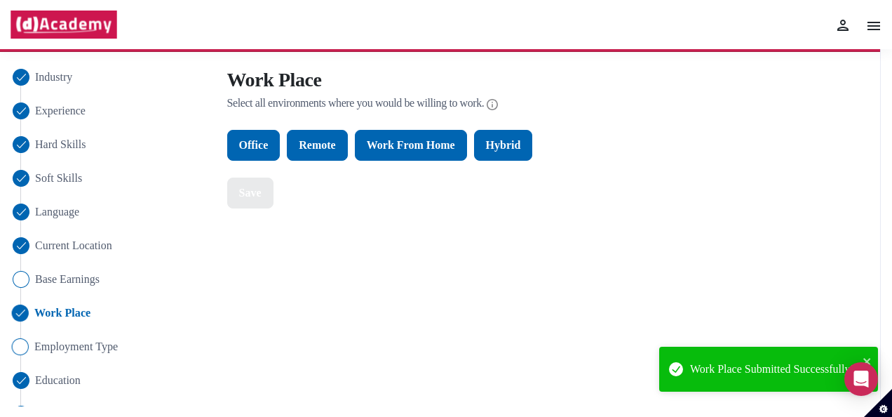
click at [100, 342] on span "Employment Type" at bounding box center [75, 346] width 83 height 17
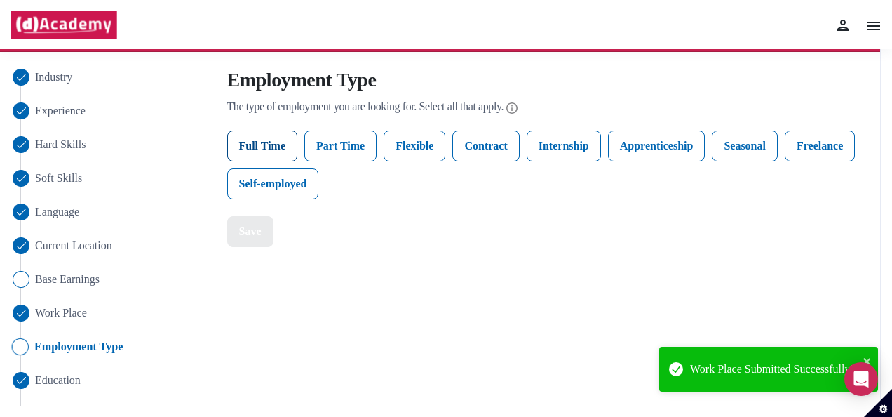
click at [267, 153] on label "Full Time" at bounding box center [262, 145] width 71 height 31
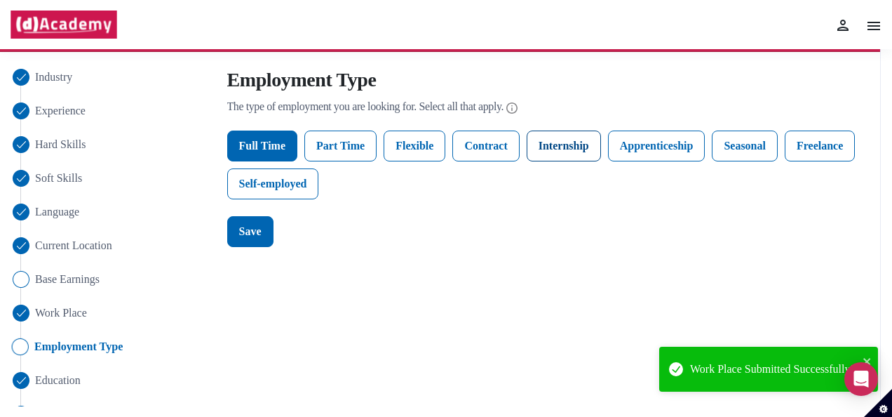
click at [551, 144] on label "Internship" at bounding box center [564, 145] width 74 height 31
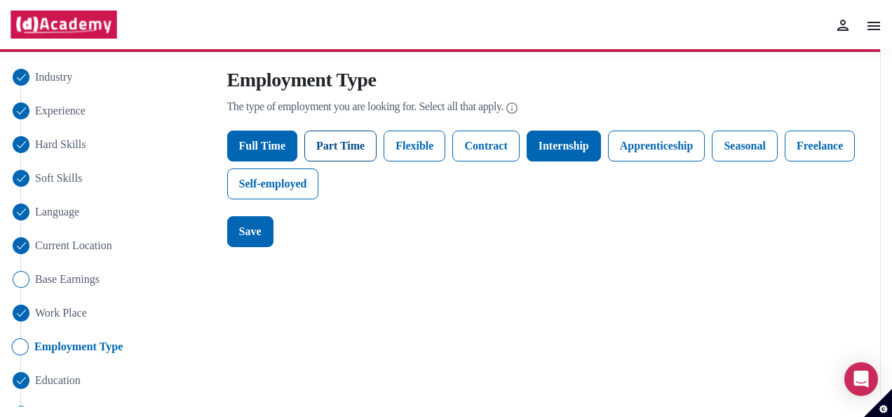
click at [353, 149] on label "Part Time" at bounding box center [340, 145] width 72 height 31
click at [417, 143] on label "Flexible" at bounding box center [415, 145] width 62 height 31
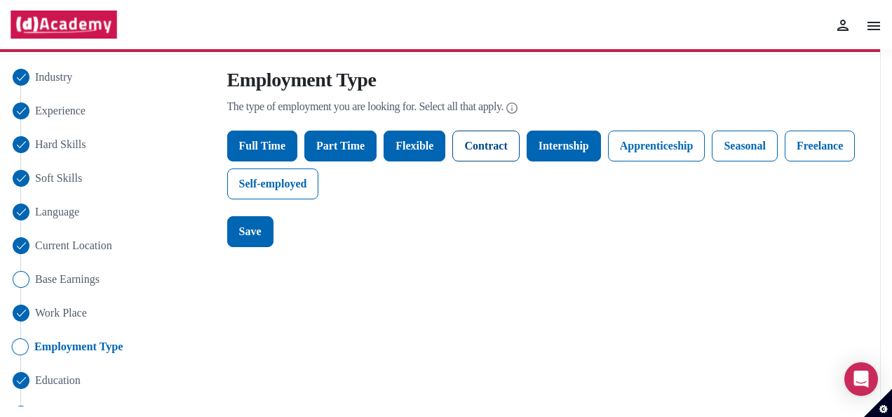
click at [497, 142] on label "Contract" at bounding box center [485, 145] width 67 height 31
click at [691, 153] on label "Apprenticeship" at bounding box center [656, 145] width 97 height 31
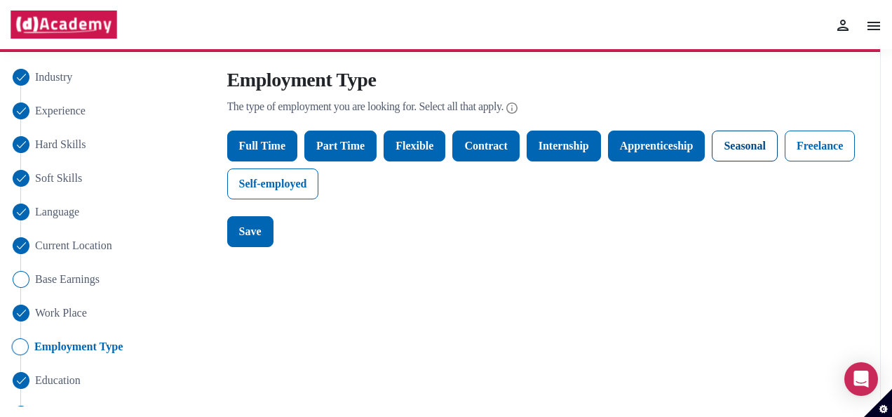
click at [750, 146] on label "Seasonal" at bounding box center [745, 145] width 66 height 31
click at [825, 139] on label "Freelance" at bounding box center [820, 145] width 70 height 31
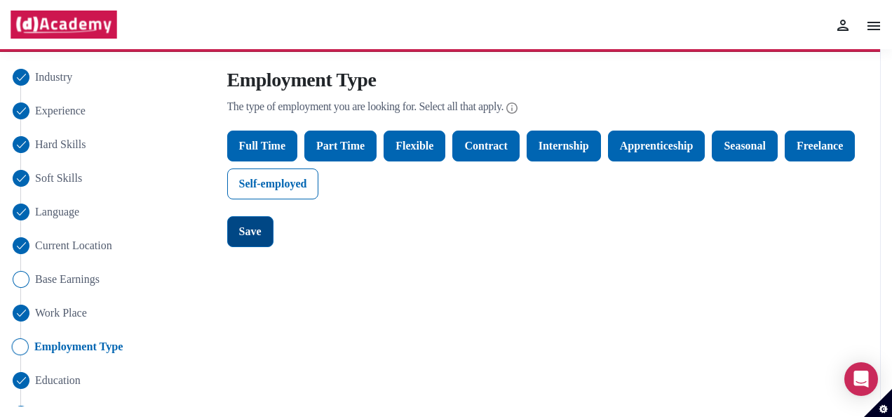
click at [248, 221] on button "Save" at bounding box center [250, 231] width 46 height 31
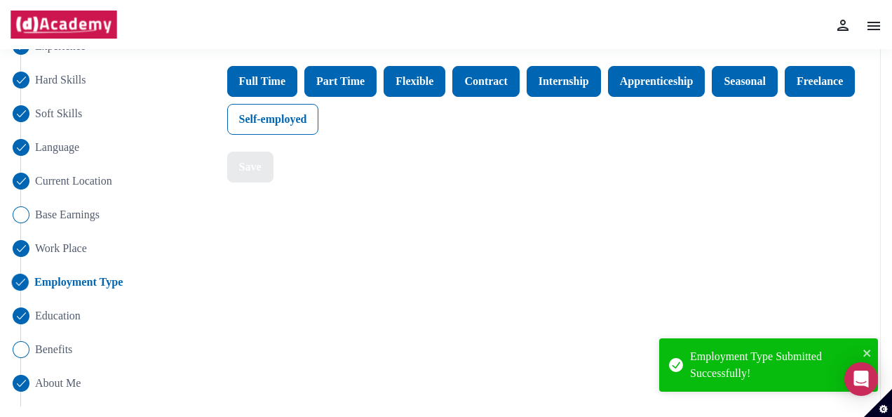
scroll to position [161, 0]
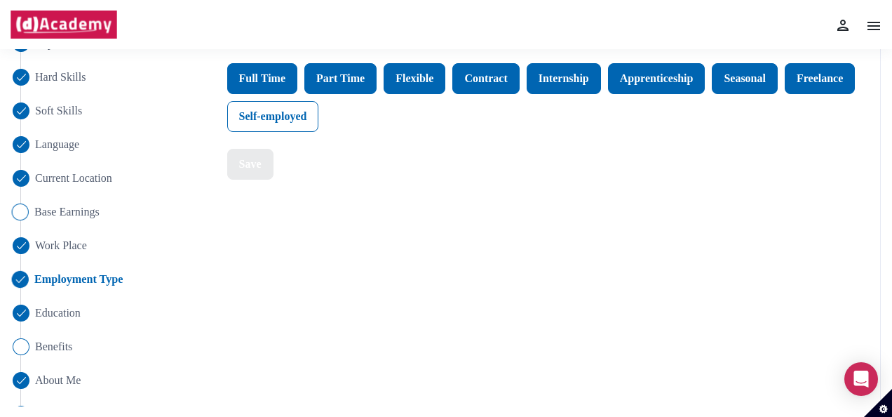
click at [69, 214] on span "Base Earnings" at bounding box center [66, 211] width 65 height 17
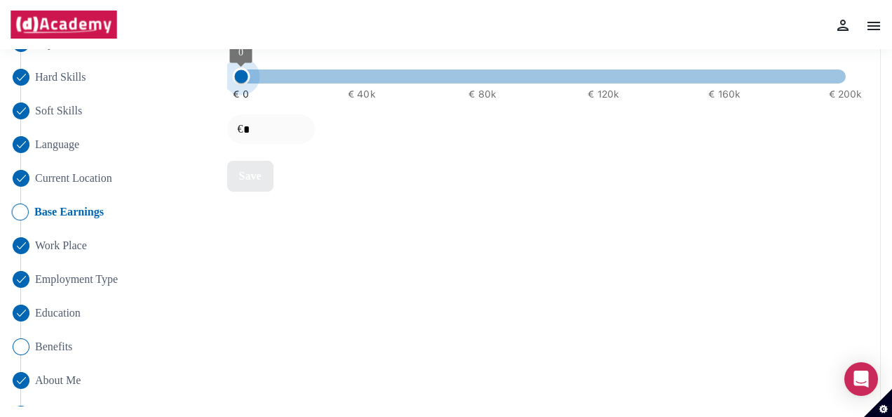
type input "****"
drag, startPoint x: 243, startPoint y: 72, endPoint x: 253, endPoint y: 73, distance: 9.9
click at [253, 73] on span "5000" at bounding box center [257, 77] width 18 height 18
click at [251, 163] on button "Save" at bounding box center [250, 176] width 46 height 31
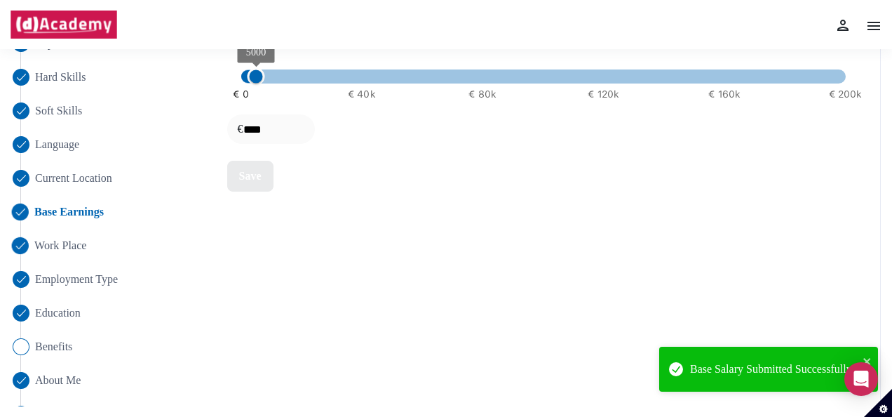
scroll to position [227, 0]
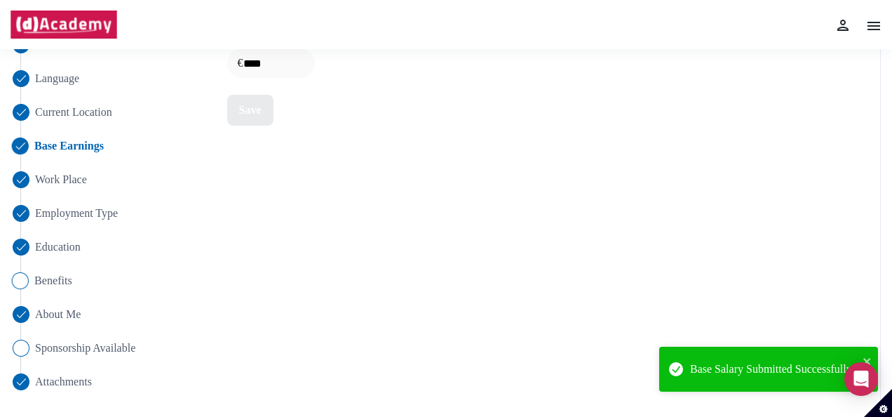
click at [61, 276] on span "Benefits" at bounding box center [53, 280] width 38 height 17
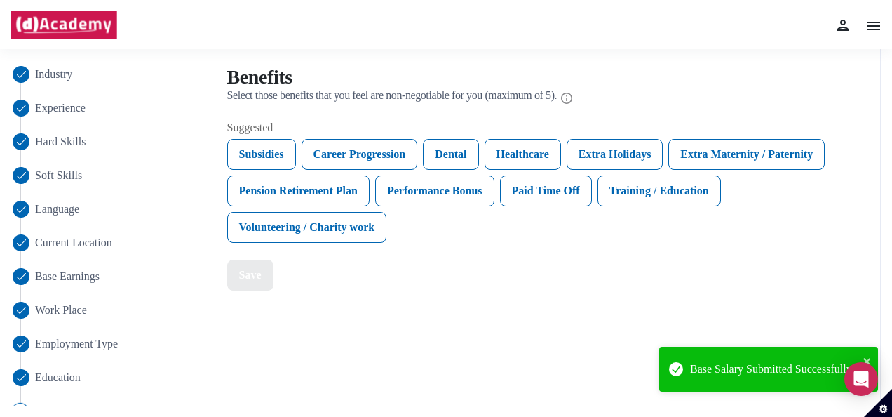
scroll to position [95, 0]
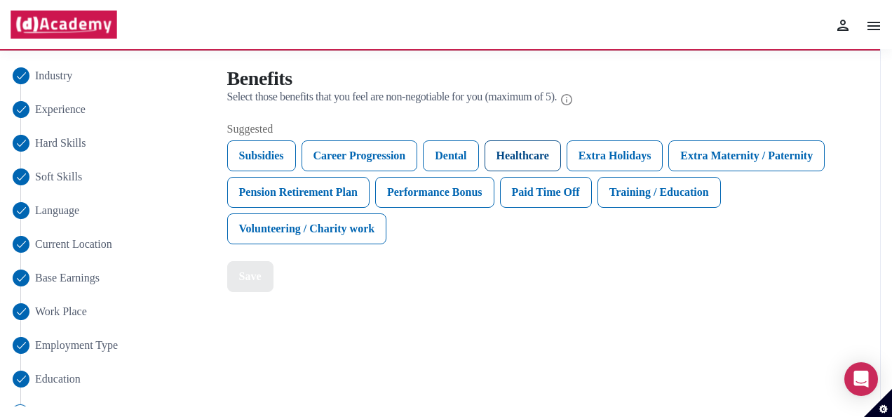
click at [534, 150] on div "Healthcare" at bounding box center [523, 155] width 76 height 31
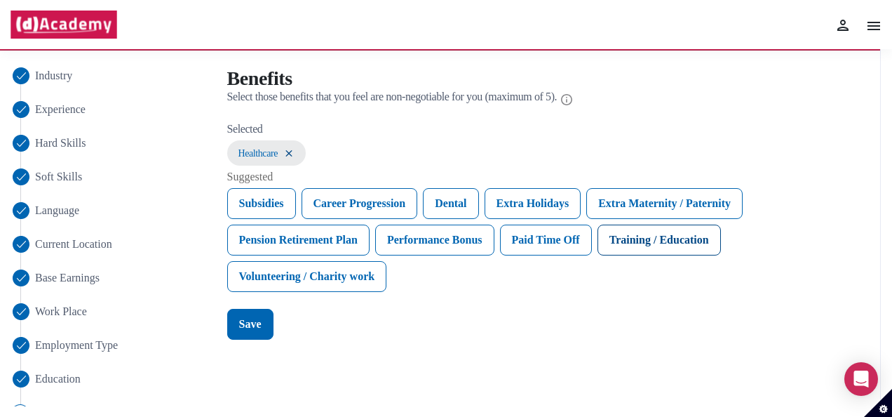
click at [647, 238] on div "Training / Education" at bounding box center [658, 239] width 123 height 31
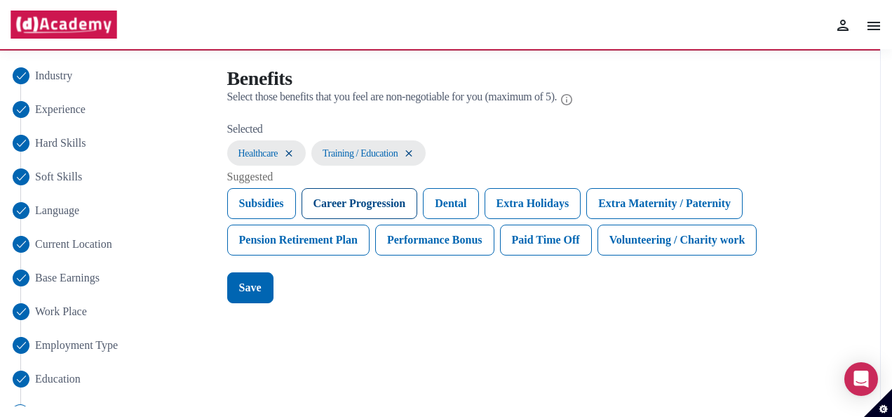
click at [382, 199] on div "Career Progression" at bounding box center [360, 203] width 116 height 31
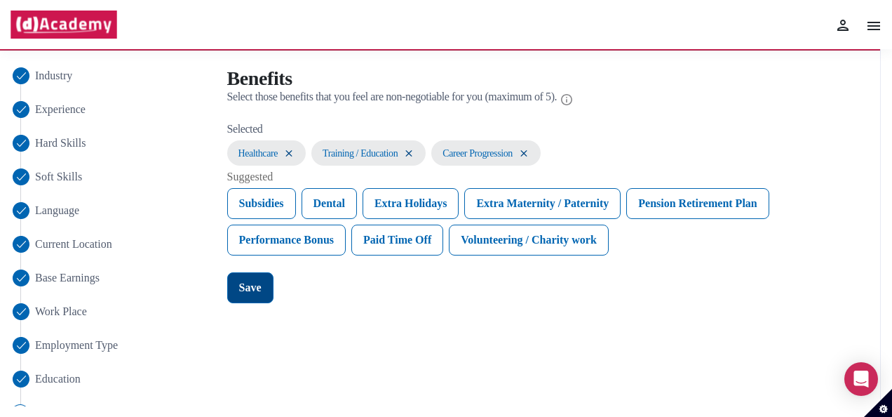
click at [262, 274] on button "Save" at bounding box center [250, 287] width 46 height 31
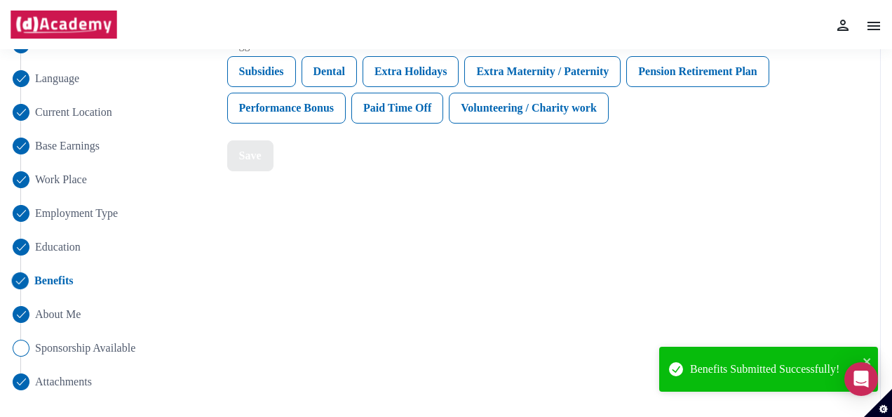
scroll to position [135, 0]
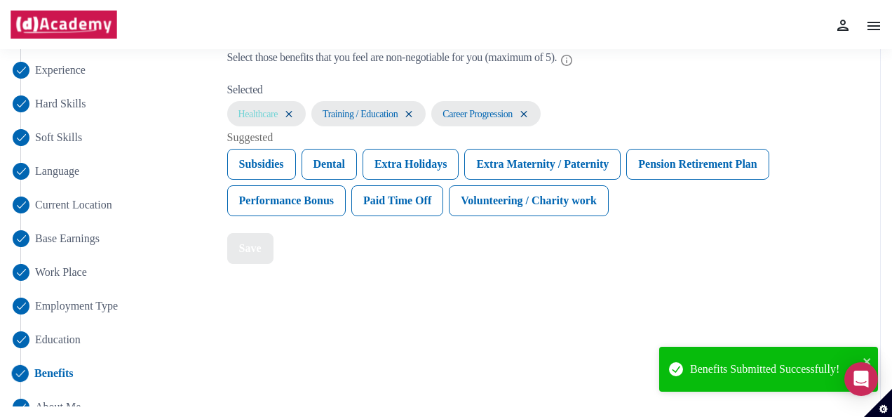
click at [292, 114] on img at bounding box center [288, 114] width 11 height 12
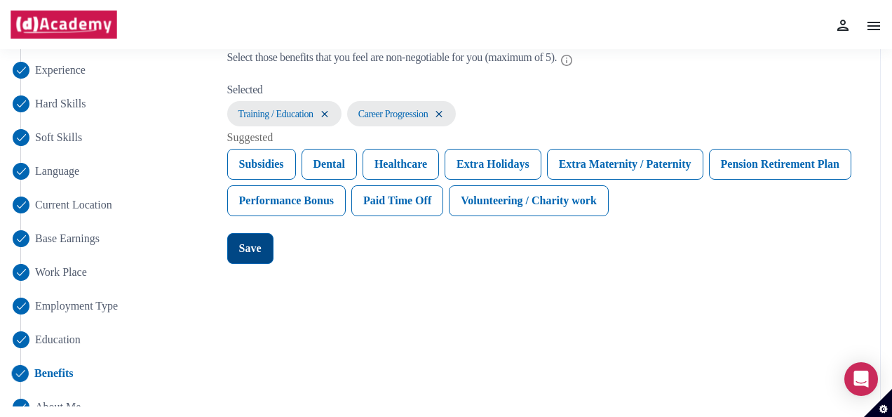
click at [256, 260] on button "Save" at bounding box center [250, 248] width 46 height 31
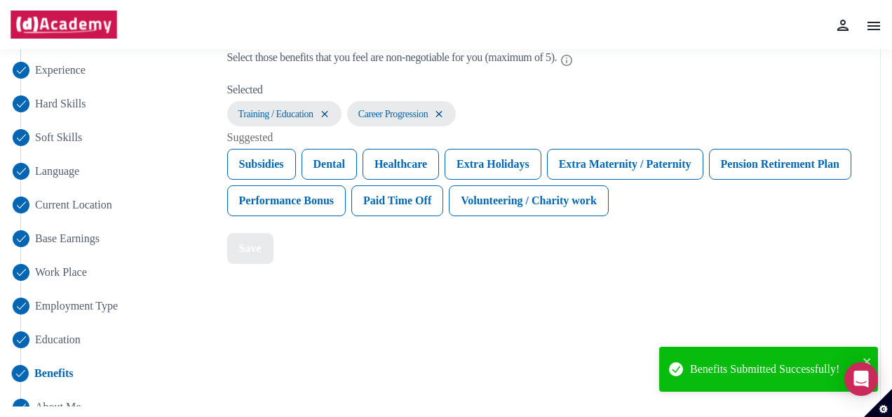
scroll to position [227, 0]
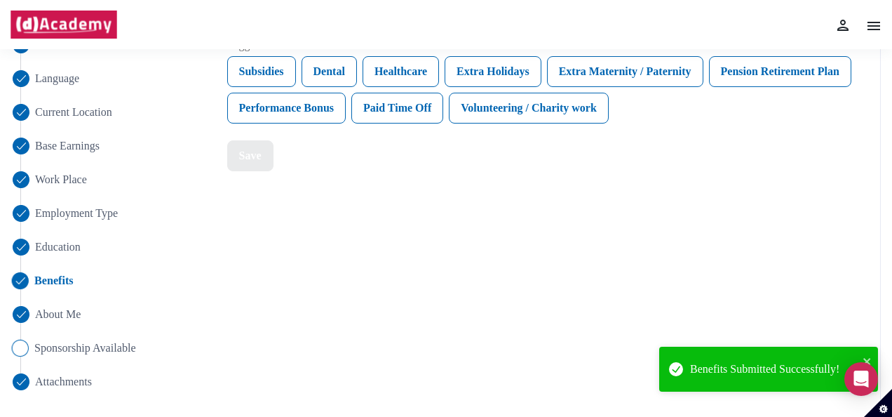
click at [95, 351] on span "Sponsorship Available" at bounding box center [85, 347] width 102 height 17
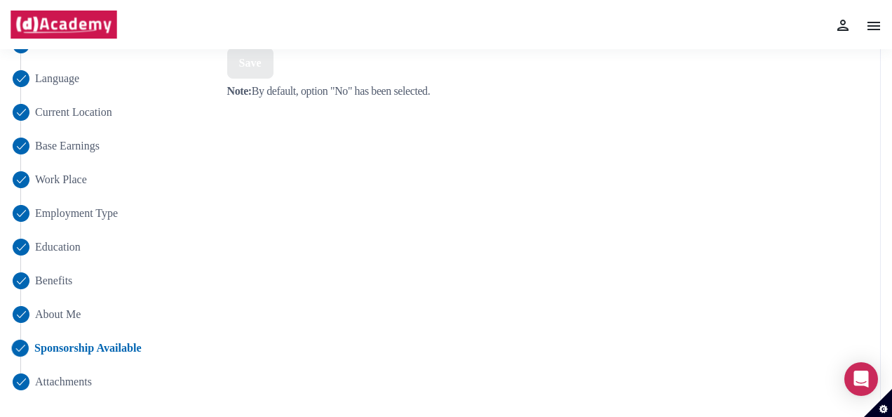
click at [64, 390] on div "Industry Experience Hard Skills Soft Skills Language Current Location Base Earn…" at bounding box center [436, 163] width 888 height 488
click at [62, 386] on span "Attachments" at bounding box center [63, 381] width 58 height 17
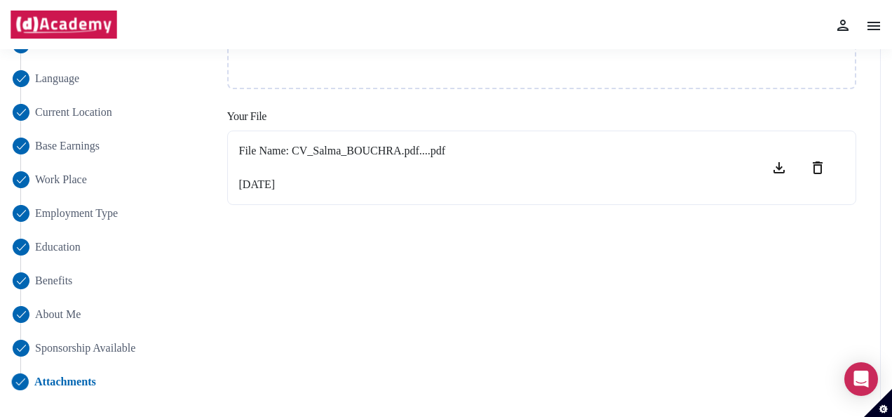
scroll to position [0, 0]
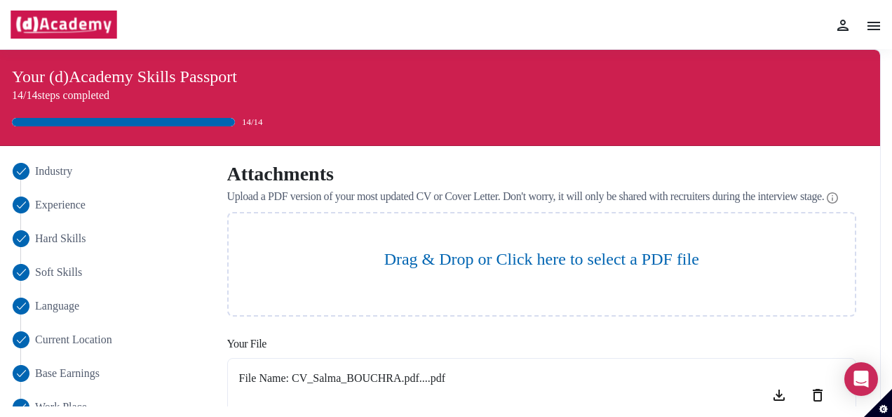
click at [110, 60] on div "Your (d)Academy Skills Passport 14/14 steps completed 14/14" at bounding box center [436, 97] width 865 height 84
click at [837, 27] on img at bounding box center [842, 25] width 17 height 17
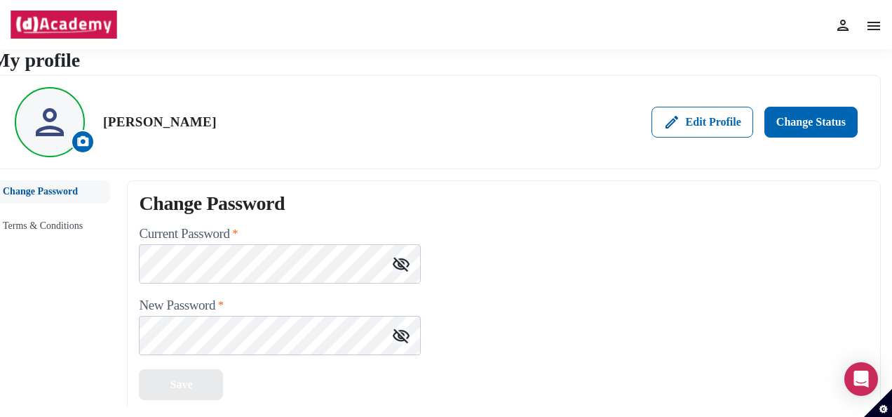
click at [844, 25] on img at bounding box center [842, 25] width 17 height 17
click at [65, 29] on img at bounding box center [64, 25] width 108 height 28
